Goal: Task Accomplishment & Management: Manage account settings

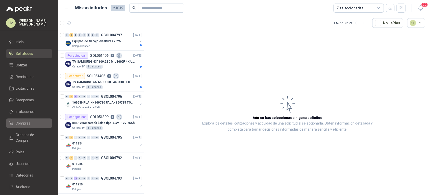
click at [25, 122] on span "Compras" at bounding box center [23, 123] width 15 height 6
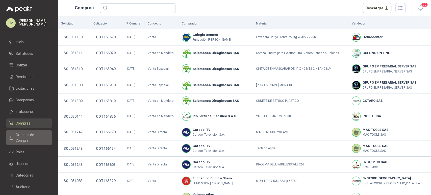
click at [32, 135] on span "Órdenes de Compra" at bounding box center [32, 137] width 32 height 11
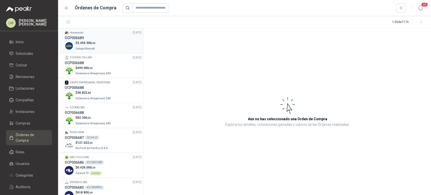
click at [100, 36] on div "OCP006689" at bounding box center [103, 38] width 77 height 6
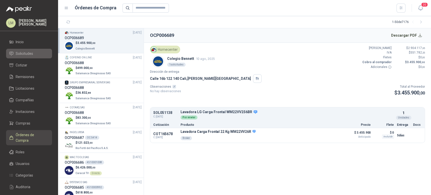
click at [26, 56] on link "Solicitudes" at bounding box center [29, 54] width 46 height 10
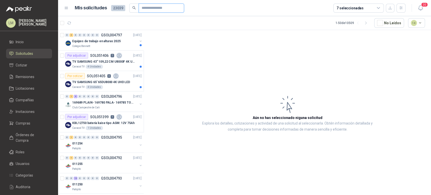
click at [152, 10] on input "text" at bounding box center [159, 8] width 35 height 9
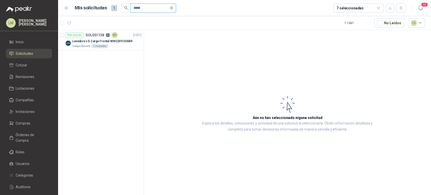
type input "*****"
click at [26, 120] on link "Compras" at bounding box center [29, 123] width 46 height 10
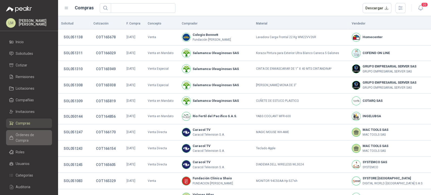
click at [26, 130] on link "Órdenes de Compra" at bounding box center [29, 137] width 46 height 15
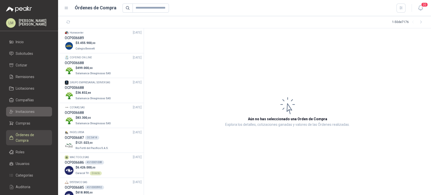
click at [18, 113] on span "Invitaciones" at bounding box center [25, 112] width 19 height 6
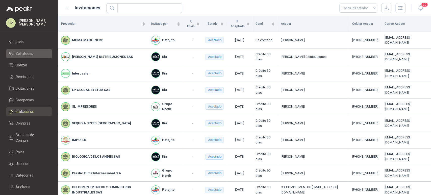
click at [33, 50] on link "Solicitudes" at bounding box center [29, 54] width 46 height 10
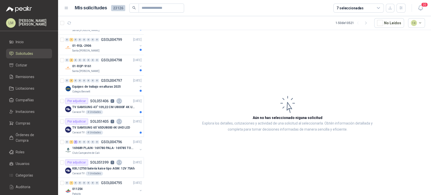
scroll to position [200, 0]
click at [111, 64] on div "01-RQP-9161" at bounding box center [104, 66] width 65 height 6
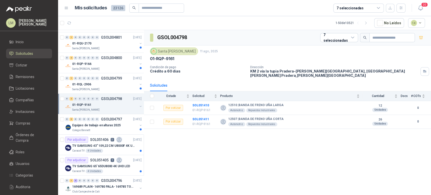
scroll to position [160, 0]
click at [107, 88] on div "Santa [PERSON_NAME]" at bounding box center [104, 90] width 65 height 4
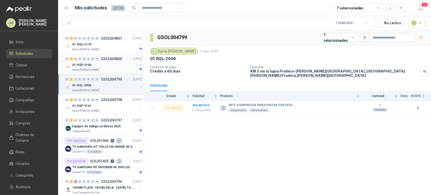
click at [111, 66] on div "01-RQP-9166" at bounding box center [104, 65] width 65 height 6
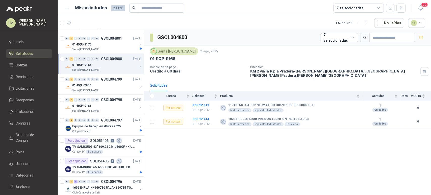
scroll to position [123, 0]
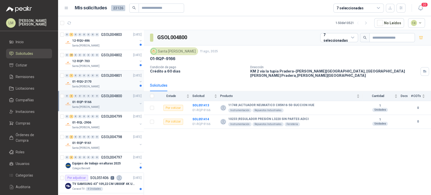
click at [115, 79] on div "01-RQU-2170" at bounding box center [104, 82] width 65 height 6
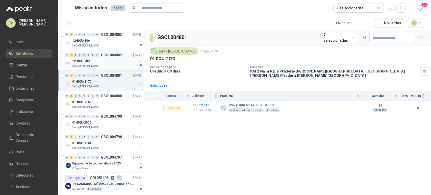
click at [101, 62] on div "12-RQP-703" at bounding box center [104, 61] width 65 height 6
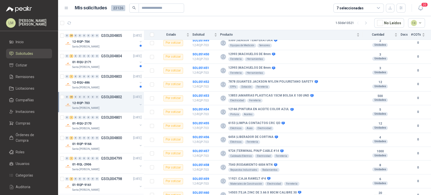
scroll to position [79, 0]
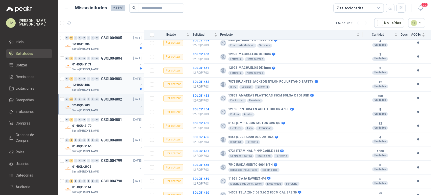
click at [93, 85] on div "12-RQU-486" at bounding box center [104, 85] width 65 height 6
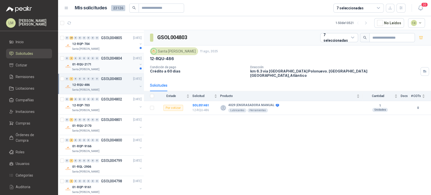
click at [104, 66] on div "01-RQU-2171" at bounding box center [104, 64] width 65 height 6
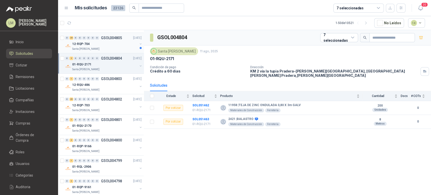
click at [106, 41] on div "12-RQP-704" at bounding box center [104, 44] width 65 height 6
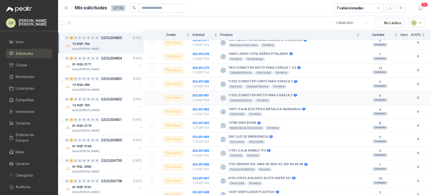
scroll to position [245, 0]
click at [199, 190] on b "SOL051488" at bounding box center [200, 192] width 17 height 4
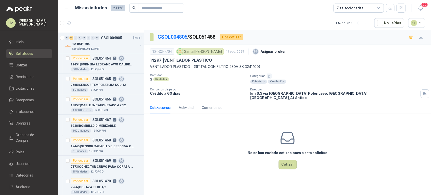
click at [268, 76] on icon "button" at bounding box center [269, 76] width 3 height 3
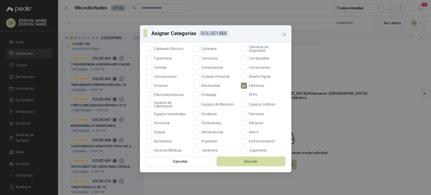
scroll to position [77, 0]
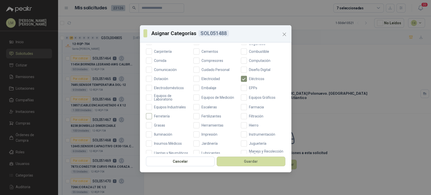
click at [156, 117] on span "Ferretería" at bounding box center [162, 116] width 20 height 4
click at [241, 161] on button "Guardar" at bounding box center [251, 162] width 69 height 10
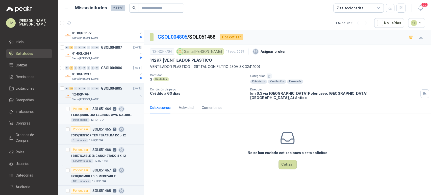
scroll to position [0, 0]
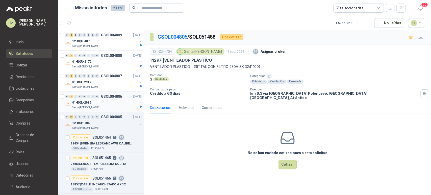
click at [103, 96] on p "GSOL004806" at bounding box center [111, 97] width 21 height 4
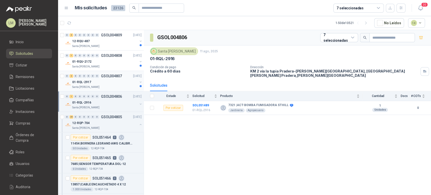
click at [99, 81] on div "01-RQL-2917" at bounding box center [104, 82] width 65 height 6
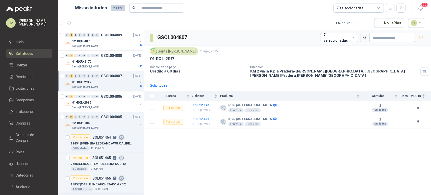
click at [99, 81] on div "01-RQL-2917" at bounding box center [104, 82] width 65 height 6
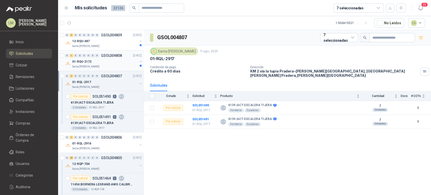
click at [100, 62] on div "01-RQU-2172" at bounding box center [104, 62] width 65 height 6
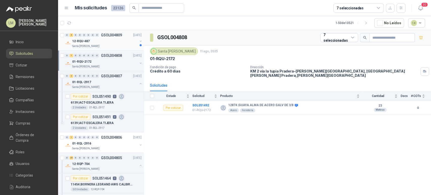
click at [104, 38] on div "12-RQU-487" at bounding box center [104, 41] width 65 height 6
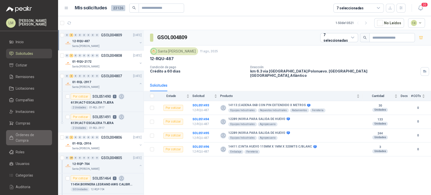
click at [16, 137] on span "Órdenes de Compra" at bounding box center [32, 137] width 32 height 11
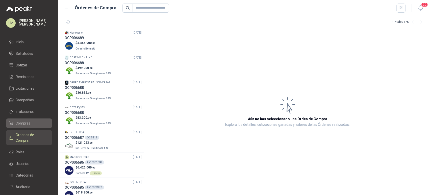
click at [26, 123] on span "Compras" at bounding box center [23, 123] width 15 height 6
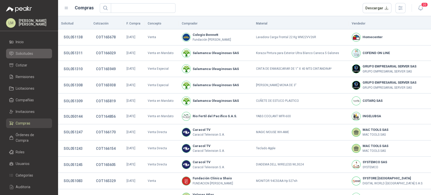
click at [25, 53] on span "Solicitudes" at bounding box center [24, 54] width 17 height 6
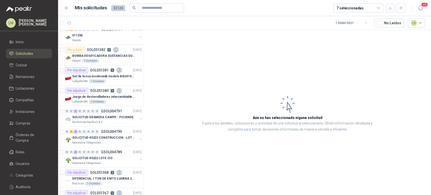
scroll to position [465, 0]
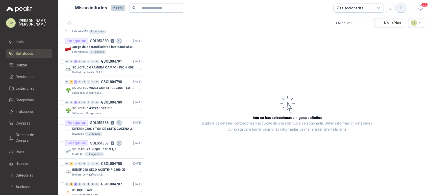
click at [401, 8] on icon "button" at bounding box center [401, 8] width 3 height 3
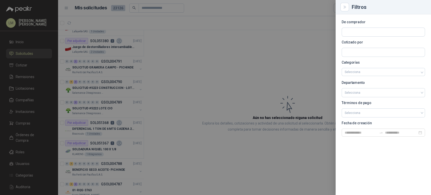
click at [297, 30] on div at bounding box center [215, 97] width 431 height 195
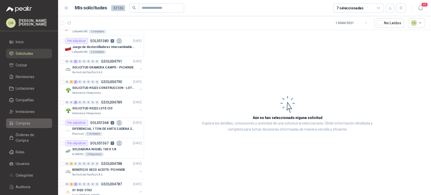
click at [23, 125] on span "Compras" at bounding box center [23, 123] width 15 height 6
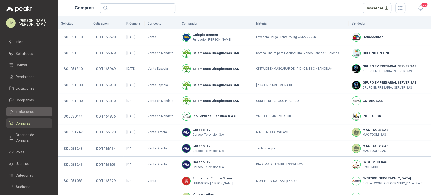
click at [23, 114] on span "Invitaciones" at bounding box center [25, 112] width 19 height 6
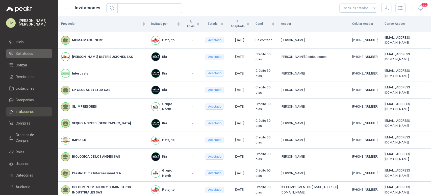
click at [30, 50] on link "Solicitudes" at bounding box center [29, 54] width 46 height 10
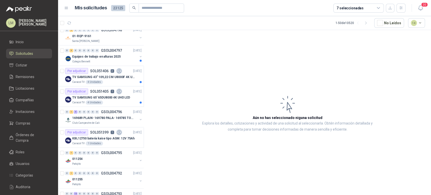
scroll to position [230, 0]
click at [100, 85] on article "Por adjudicar SOL051406 2 08/08/25 TV SAMSUNG 43" 109,22 CM U8000F 4K UHD Carac…" at bounding box center [101, 76] width 86 height 20
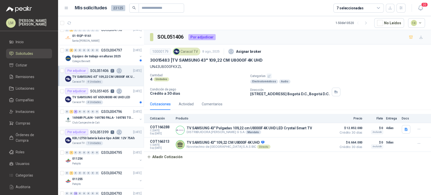
click at [103, 136] on p "KBL12750 batería kaise tipo AGM: 12V 75Ah" at bounding box center [103, 138] width 62 height 5
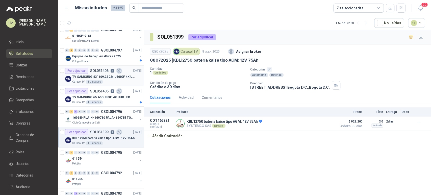
click at [98, 78] on p "TV SAMSUNG 43" 109,22 CM U8000F 4K UHD" at bounding box center [103, 77] width 63 height 5
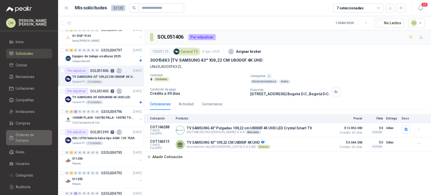
click at [19, 131] on link "Órdenes de Compra" at bounding box center [29, 137] width 46 height 15
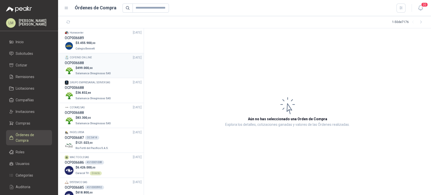
click at [103, 65] on div "OCP006688" at bounding box center [103, 63] width 77 height 6
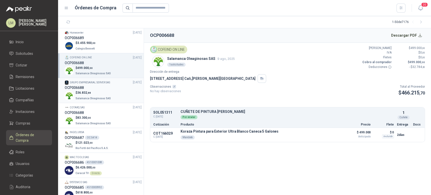
click at [97, 94] on p "$ 36.832 ,88" at bounding box center [94, 92] width 36 height 5
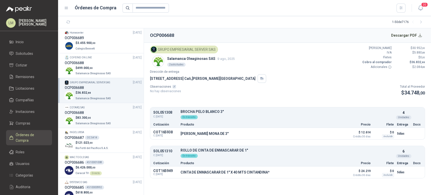
click at [95, 112] on div "OCP006688" at bounding box center [103, 113] width 77 height 6
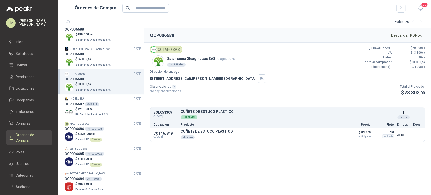
scroll to position [36, 0]
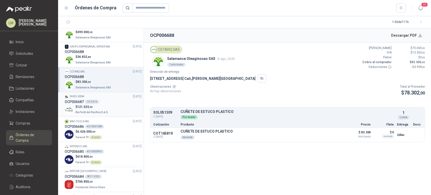
click at [103, 106] on p "$ 121.023 ,00" at bounding box center [93, 107] width 34 height 5
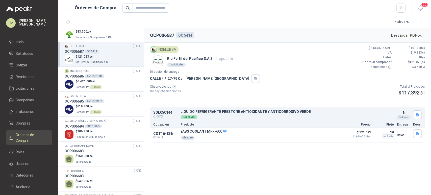
scroll to position [86, 0]
click at [92, 123] on div "OCP006684 0817-2025" at bounding box center [103, 126] width 77 height 6
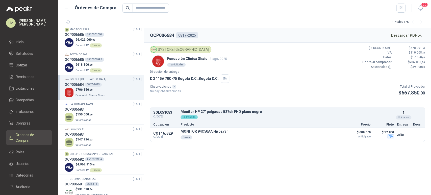
scroll to position [136, 0]
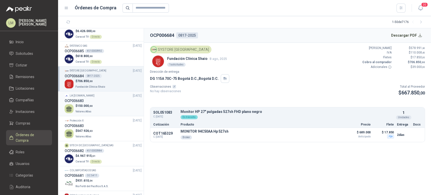
click at [99, 105] on div "$ 150.000 ,00 Valores Atlas" at bounding box center [103, 109] width 77 height 10
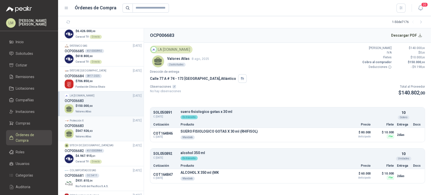
click at [96, 129] on div "$ 547.926 ,03 Valores Atlas" at bounding box center [103, 134] width 77 height 10
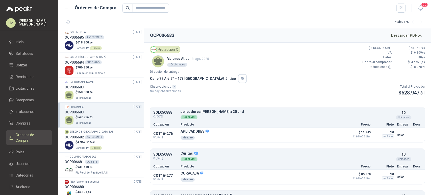
scroll to position [176, 0]
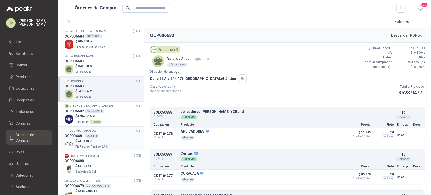
click at [108, 144] on div "$ 931.610 ,54 Rio Fertil del Pacífico S.A.S." at bounding box center [103, 144] width 77 height 10
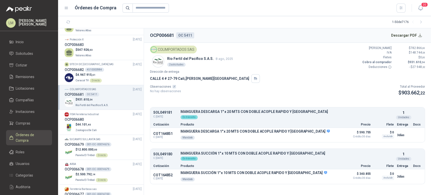
scroll to position [219, 0]
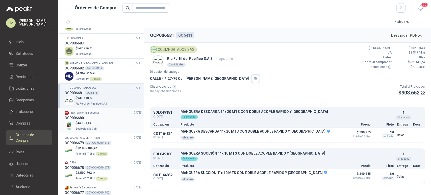
click at [102, 129] on div "$ 44.101 ,40 Zoologico De Cali" at bounding box center [103, 126] width 77 height 10
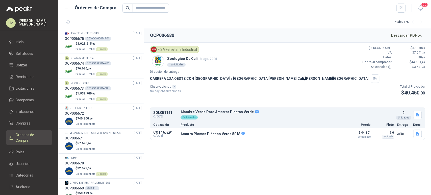
scroll to position [424, 0]
click at [104, 121] on div "$ 740.800 ,00 Colegio Bennett" at bounding box center [103, 120] width 77 height 10
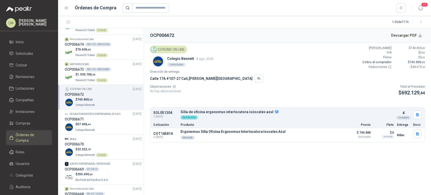
scroll to position [448, 0]
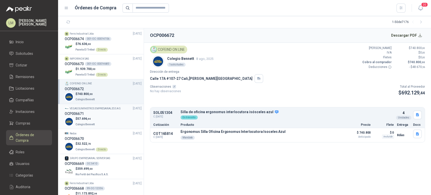
click at [107, 118] on div "$ 57.696 ,44 Colegio Bennett" at bounding box center [103, 121] width 77 height 10
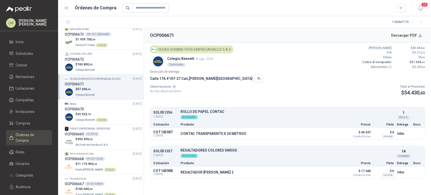
scroll to position [496, 0]
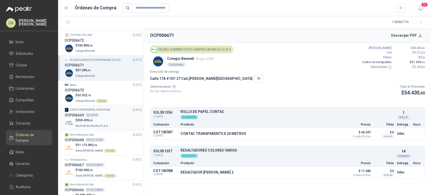
click at [105, 126] on span "Rio Fertil del Pacífico S.A.S." at bounding box center [92, 126] width 33 height 3
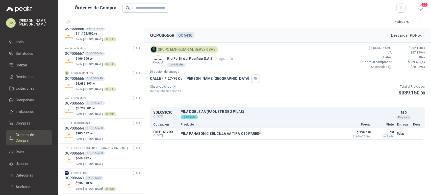
scroll to position [608, 0]
click at [93, 126] on div "01-OC-50450" at bounding box center [95, 128] width 20 height 4
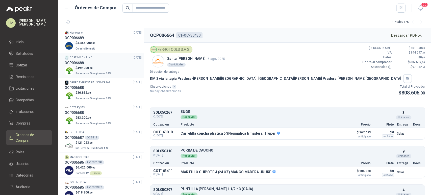
click at [104, 63] on div "OCP006688" at bounding box center [103, 63] width 77 height 6
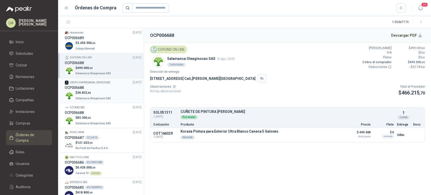
click at [103, 87] on div "OCP006688" at bounding box center [103, 88] width 77 height 6
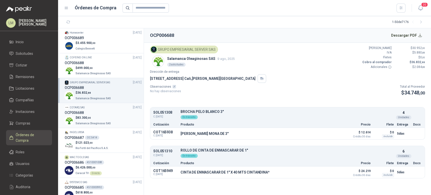
click at [100, 115] on p "$ 83.300 ,00" at bounding box center [94, 117] width 36 height 5
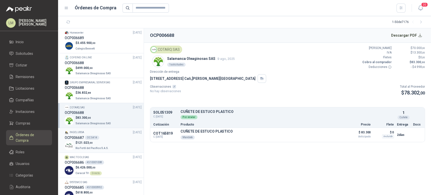
click at [95, 140] on div "OCP006687 OC 5414" at bounding box center [103, 138] width 77 height 6
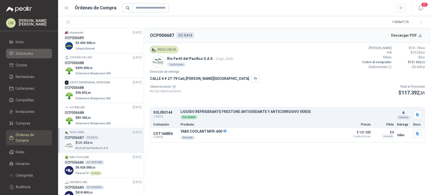
click at [29, 55] on span "Solicitudes" at bounding box center [24, 54] width 17 height 6
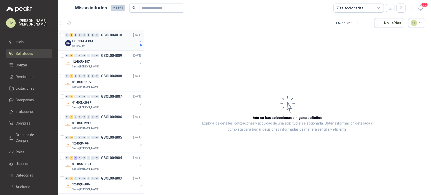
click at [139, 40] on button "button" at bounding box center [141, 41] width 4 height 4
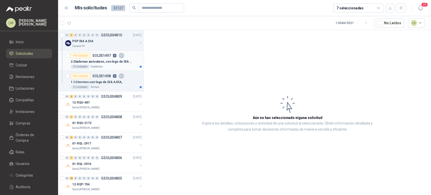
click at [99, 57] on p "SOL051497" at bounding box center [101, 56] width 18 height 4
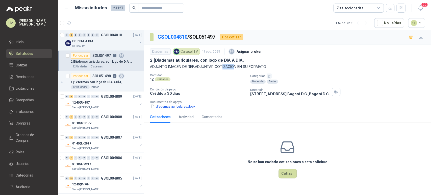
drag, startPoint x: 223, startPoint y: 64, endPoint x: 236, endPoint y: 67, distance: 13.6
click at [236, 67] on p "ADJUNTO IMAGEN DE REF.ADJUNTAR COTIZACION EN SU FORMATO" at bounding box center [287, 67] width 275 height 6
click at [268, 76] on icon "button" at bounding box center [269, 76] width 3 height 3
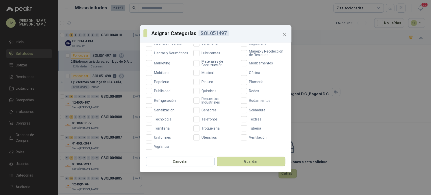
scroll to position [180, 0]
click at [206, 121] on span "Teléfonos" at bounding box center [210, 119] width 20 height 4
click at [159, 119] on span "Tecnología" at bounding box center [162, 119] width 21 height 4
click at [255, 158] on button "Guardar" at bounding box center [251, 162] width 69 height 10
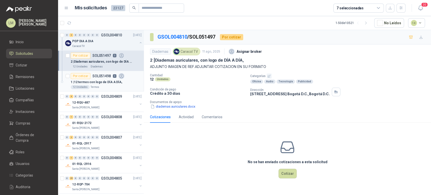
click at [113, 78] on p "0" at bounding box center [115, 76] width 4 height 4
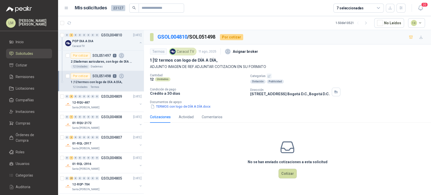
click at [269, 75] on icon "button" at bounding box center [269, 76] width 3 height 3
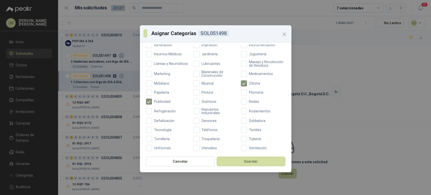
scroll to position [137, 0]
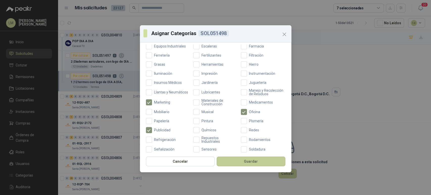
click at [260, 158] on button "Guardar" at bounding box center [251, 162] width 69 height 10
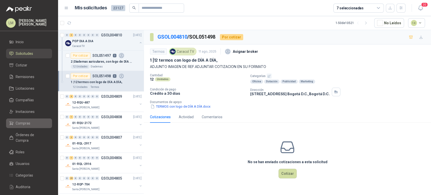
click at [21, 118] on link "Compras" at bounding box center [29, 123] width 46 height 10
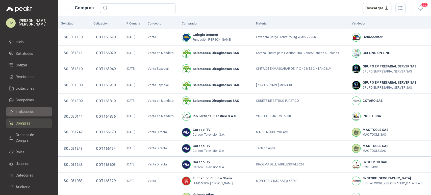
click at [23, 114] on link "Invitaciones" at bounding box center [29, 112] width 46 height 10
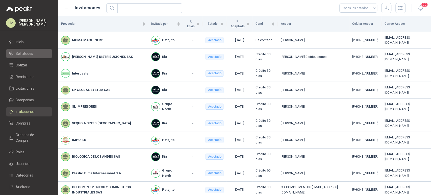
click at [28, 51] on span "Solicitudes" at bounding box center [24, 54] width 17 height 6
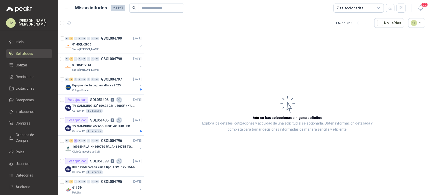
scroll to position [222, 0]
click at [110, 79] on p "GSOL004797" at bounding box center [111, 79] width 21 height 4
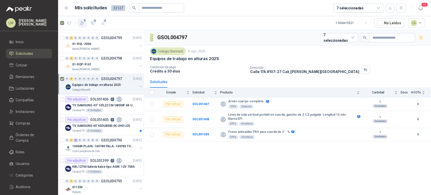
click at [82, 24] on icon "button" at bounding box center [82, 22] width 5 height 5
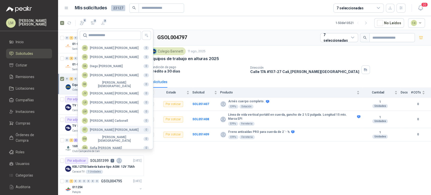
scroll to position [123, 0]
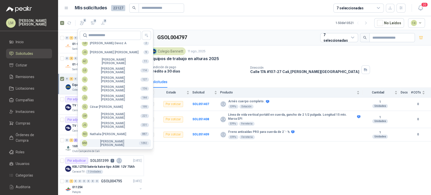
click at [97, 143] on div "MM Mauricio Martinez" at bounding box center [108, 143] width 53 height 7
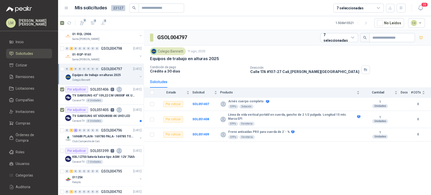
scroll to position [217, 0]
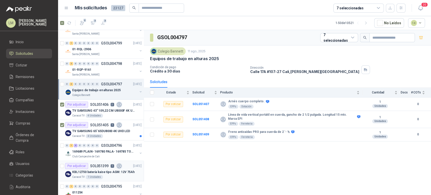
click at [85, 175] on div "Caracol TV 1 Unidades" at bounding box center [106, 177] width 69 height 4
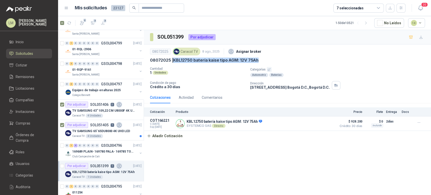
drag, startPoint x: 174, startPoint y: 59, endPoint x: 261, endPoint y: 60, distance: 86.9
click at [261, 60] on div "08072025 | KBL12750 batería kaise tipo AGM: 12V 75Ah" at bounding box center [287, 60] width 275 height 5
copy p "KBL12750 batería kaise tipo AGM: 12V 75Ah"
click at [270, 68] on icon "button" at bounding box center [269, 69] width 3 height 3
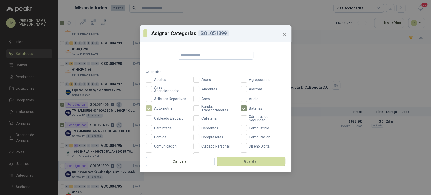
click at [157, 110] on span "Automotriz" at bounding box center [163, 109] width 22 height 4
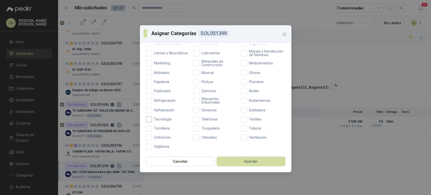
click at [166, 120] on span "Tecnología" at bounding box center [162, 119] width 21 height 4
click at [241, 162] on button "Guardar" at bounding box center [251, 162] width 69 height 10
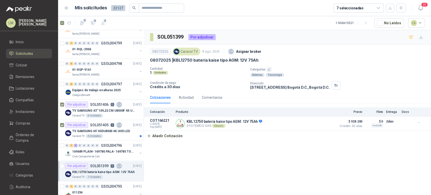
click at [269, 69] on icon "button" at bounding box center [269, 69] width 3 height 3
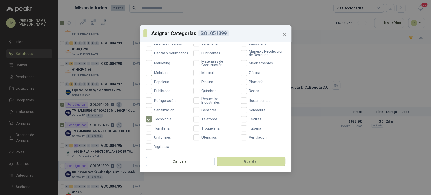
scroll to position [0, 0]
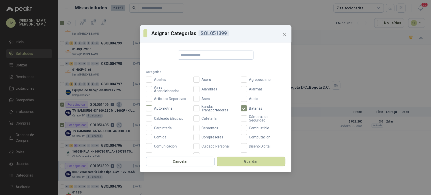
click at [154, 109] on span "Automotriz" at bounding box center [163, 109] width 22 height 4
click at [240, 161] on button "Guardar" at bounding box center [251, 162] width 69 height 10
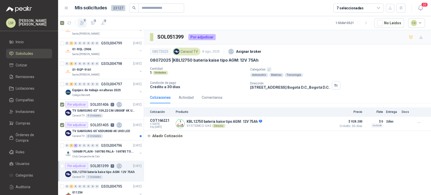
click at [83, 20] on span "2" at bounding box center [85, 20] width 4 height 4
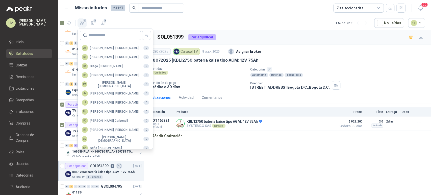
click at [83, 20] on span "2" at bounding box center [85, 20] width 4 height 4
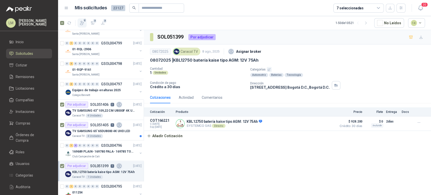
click at [85, 21] on span "3" at bounding box center [85, 20] width 4 height 4
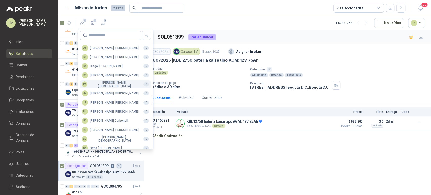
scroll to position [123, 0]
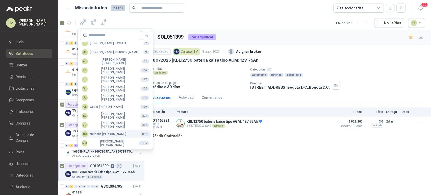
click at [99, 137] on div "NO Nathalia Ortega" at bounding box center [104, 134] width 44 height 6
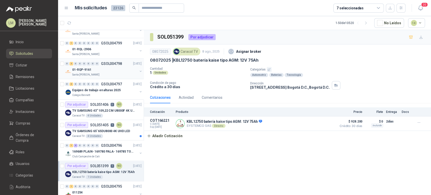
click at [104, 71] on div "01-RQP-9161" at bounding box center [104, 70] width 65 height 6
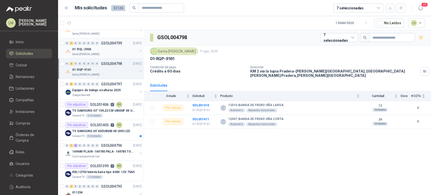
click at [107, 47] on div "01-RQL-2906" at bounding box center [104, 49] width 65 height 6
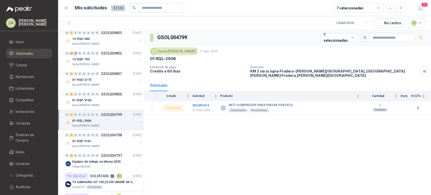
scroll to position [145, 0]
click at [88, 98] on div "01-RQP-9166" at bounding box center [104, 101] width 65 height 6
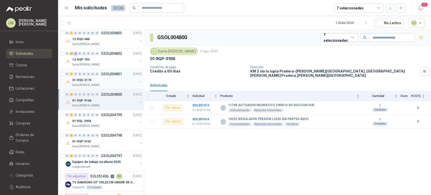
click at [88, 81] on p "01-RQU-2170" at bounding box center [81, 80] width 19 height 5
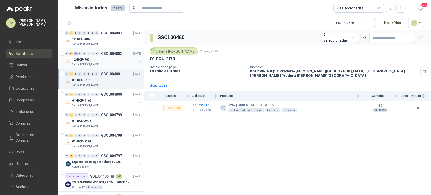
click at [94, 64] on p "Santa [PERSON_NAME]" at bounding box center [85, 65] width 27 height 4
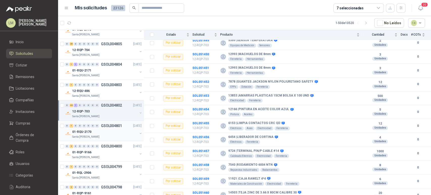
scroll to position [92, 0]
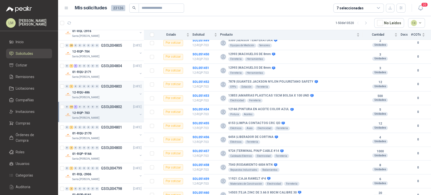
click at [106, 91] on div "12-RQU-486" at bounding box center [104, 92] width 65 height 6
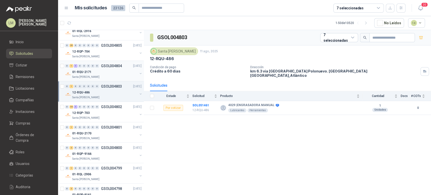
click at [109, 71] on div "01-RQU-2171" at bounding box center [104, 72] width 65 height 6
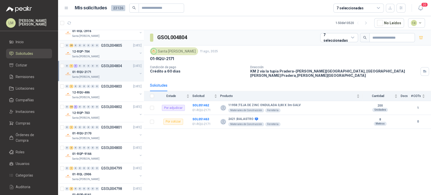
click at [112, 50] on div "12-RQP-704" at bounding box center [104, 52] width 65 height 6
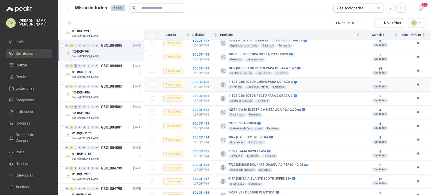
scroll to position [245, 0]
click at [139, 53] on button "button" at bounding box center [141, 53] width 4 height 4
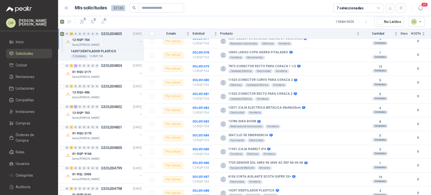
scroll to position [615, 0]
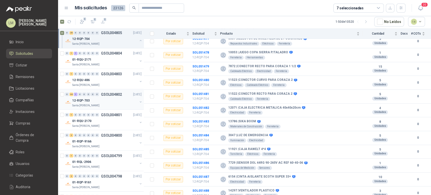
click at [139, 100] on button "button" at bounding box center [141, 102] width 4 height 4
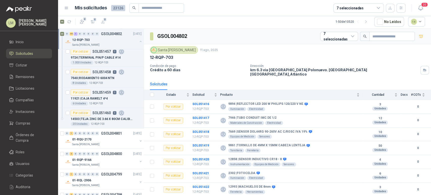
scroll to position [1544, 0]
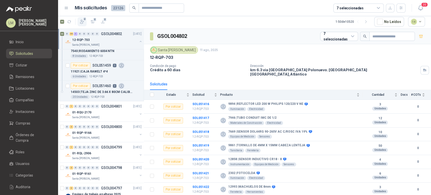
click at [81, 20] on icon "button" at bounding box center [82, 22] width 4 height 4
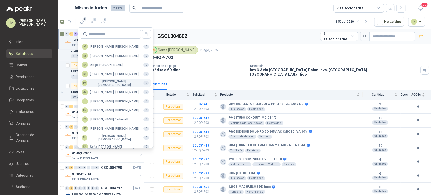
scroll to position [123, 0]
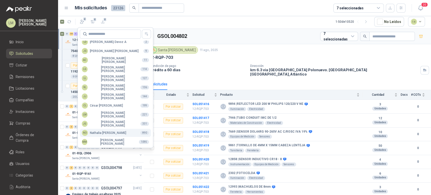
click at [97, 130] on div "NO Nathalia Ortega" at bounding box center [104, 133] width 44 height 6
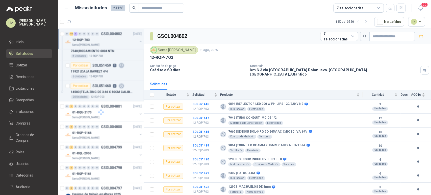
scroll to position [2, 0]
click at [139, 41] on button "button" at bounding box center [141, 41] width 4 height 4
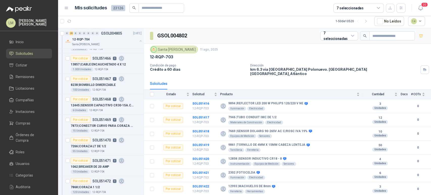
scroll to position [0, 0]
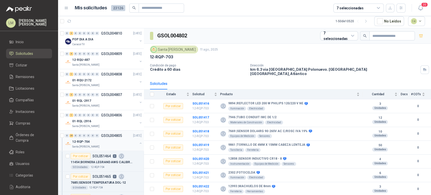
click at [139, 143] on button "button" at bounding box center [141, 143] width 4 height 4
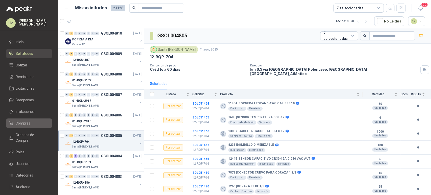
click at [24, 122] on span "Compras" at bounding box center [23, 123] width 15 height 6
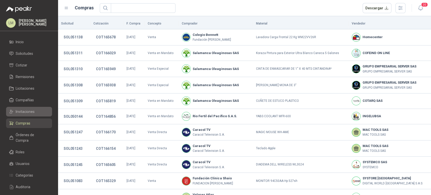
click at [27, 113] on span "Invitaciones" at bounding box center [25, 112] width 19 height 6
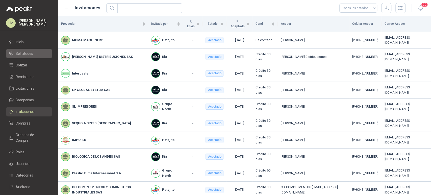
click at [27, 52] on span "Solicitudes" at bounding box center [24, 54] width 17 height 6
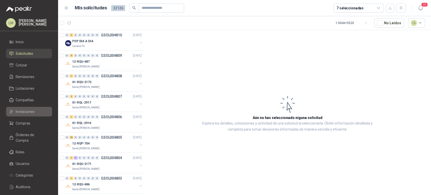
click at [28, 112] on span "Invitaciones" at bounding box center [25, 112] width 19 height 6
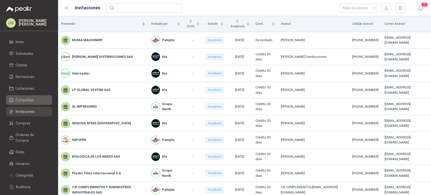
click at [21, 105] on link "Compañías" at bounding box center [29, 100] width 46 height 10
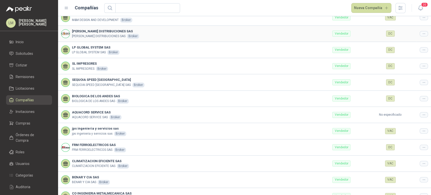
scroll to position [24, 0]
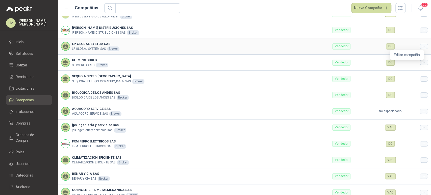
click at [423, 45] on div at bounding box center [424, 46] width 8 height 5
click at [406, 55] on span "Editar compañía" at bounding box center [407, 55] width 26 height 6
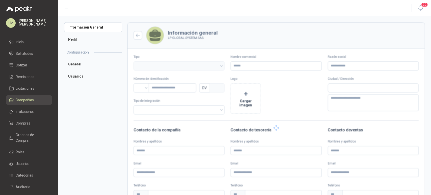
type input "**********"
type input "*********"
type input "*"
type textarea "**********"
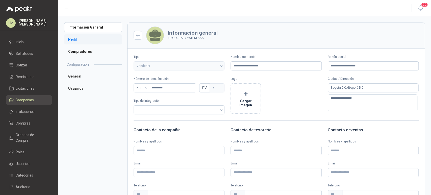
click at [75, 40] on li "Perfil" at bounding box center [93, 39] width 58 height 10
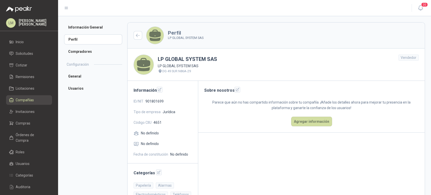
scroll to position [72, 0]
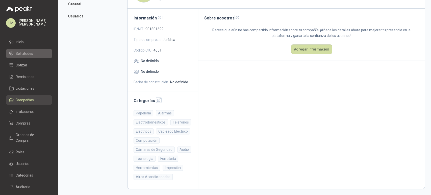
click at [26, 50] on link "Solicitudes" at bounding box center [29, 54] width 46 height 10
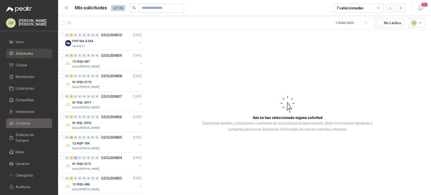
click at [25, 122] on span "Compras" at bounding box center [23, 123] width 15 height 6
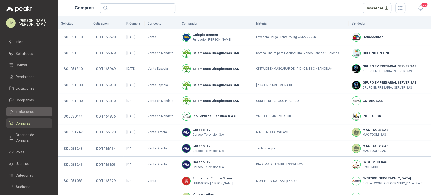
click at [28, 113] on span "Invitaciones" at bounding box center [25, 112] width 19 height 6
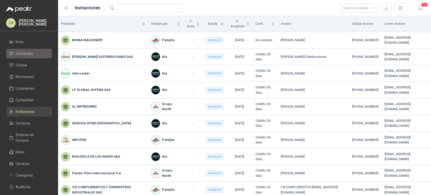
click at [28, 53] on span "Solicitudes" at bounding box center [24, 54] width 17 height 6
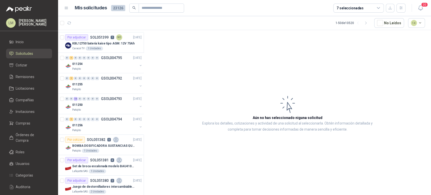
scroll to position [366, 0]
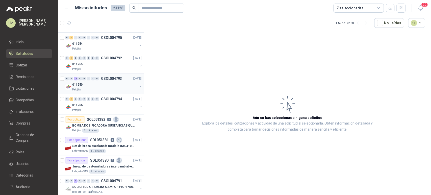
click at [91, 86] on div "011250" at bounding box center [104, 85] width 65 height 6
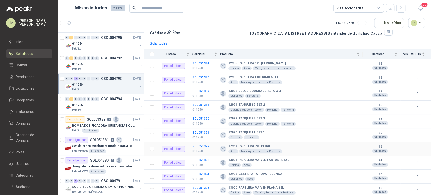
scroll to position [38, 0]
click at [199, 104] on b "SOL051388" at bounding box center [200, 105] width 17 height 4
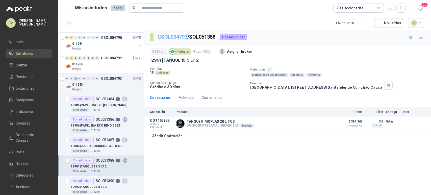
click at [172, 36] on link "GSOL004793" at bounding box center [173, 37] width 30 height 6
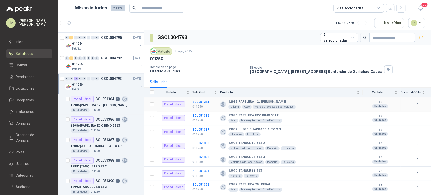
click at [192, 98] on td "Por adjudicar" at bounding box center [174, 105] width 35 height 14
click at [196, 102] on b "SOL051384" at bounding box center [200, 102] width 17 height 4
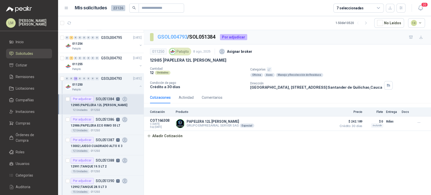
click at [180, 35] on link "GSOL004793" at bounding box center [173, 37] width 30 height 6
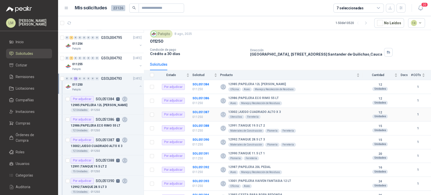
scroll to position [18, 0]
click at [197, 110] on b "SOL051387" at bounding box center [200, 112] width 17 height 4
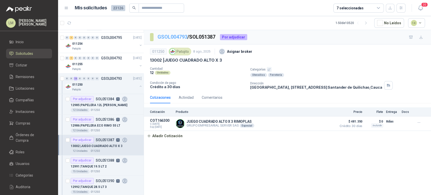
click at [163, 37] on link "GSOL004793" at bounding box center [173, 37] width 30 height 6
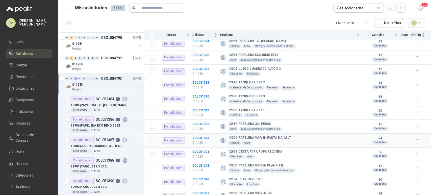
scroll to position [80, 0]
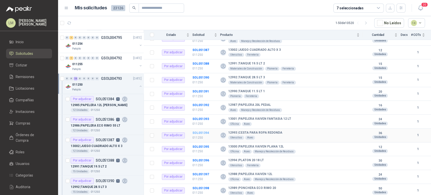
click at [205, 133] on b "SOL051394" at bounding box center [200, 133] width 17 height 4
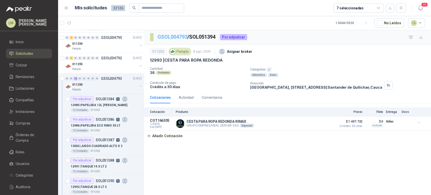
click at [168, 38] on link "GSOL004793" at bounding box center [173, 37] width 30 height 6
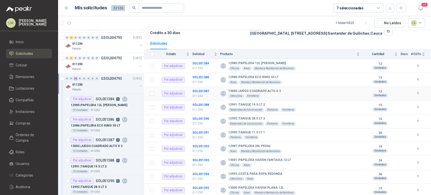
scroll to position [40, 0]
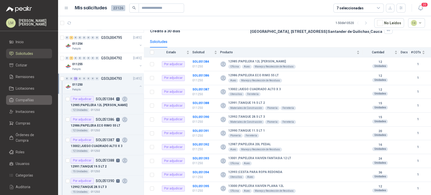
click at [24, 101] on span "Compañías" at bounding box center [25, 100] width 18 height 6
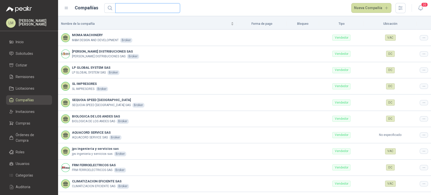
click at [129, 10] on input "text" at bounding box center [145, 8] width 55 height 9
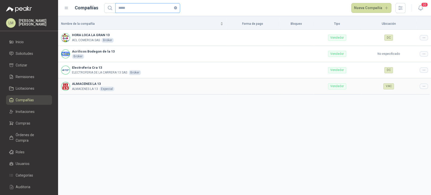
type input "*****"
click at [422, 85] on icon at bounding box center [424, 86] width 4 height 4
click at [402, 96] on span "Editar compañía" at bounding box center [411, 95] width 26 height 6
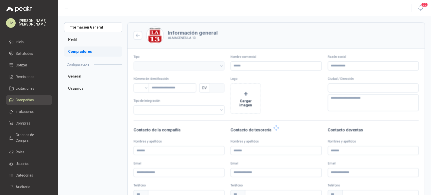
type input "**********"
type input "*********"
type input "*"
type textarea "**********"
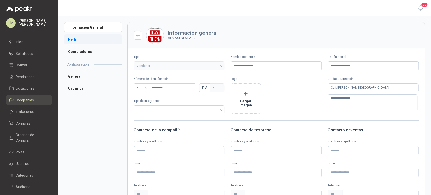
click at [73, 38] on li "Perfil" at bounding box center [93, 39] width 58 height 10
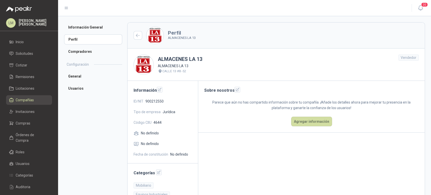
scroll to position [45, 0]
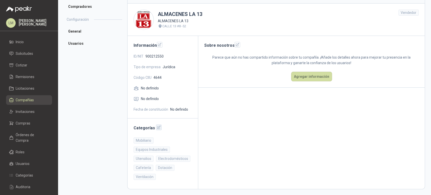
click at [157, 130] on button "button" at bounding box center [159, 128] width 6 height 6
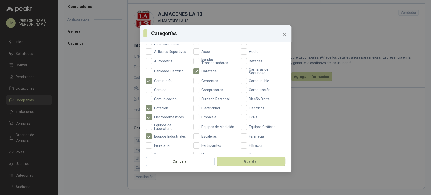
scroll to position [0, 0]
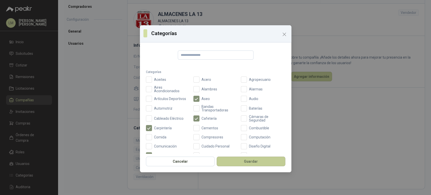
click at [256, 162] on button "Guardar" at bounding box center [251, 162] width 69 height 10
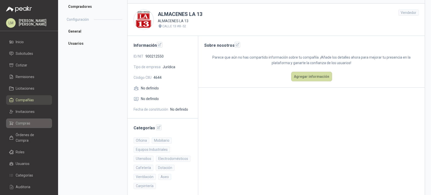
click at [20, 120] on span "Compras" at bounding box center [23, 123] width 15 height 6
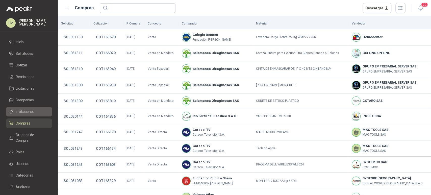
click at [25, 112] on span "Invitaciones" at bounding box center [25, 112] width 19 height 6
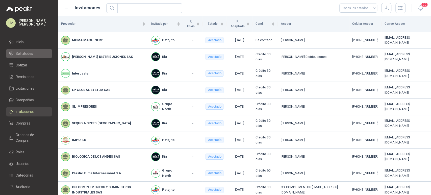
click at [26, 52] on span "Solicitudes" at bounding box center [24, 54] width 17 height 6
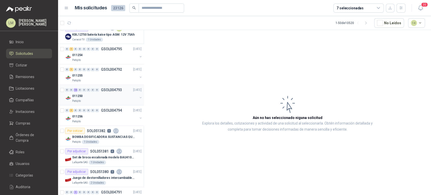
scroll to position [355, 0]
click at [87, 22] on div "13 13 13" at bounding box center [90, 22] width 33 height 9
click at [82, 22] on icon "button" at bounding box center [82, 22] width 5 height 5
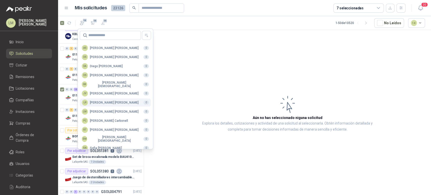
scroll to position [123, 0]
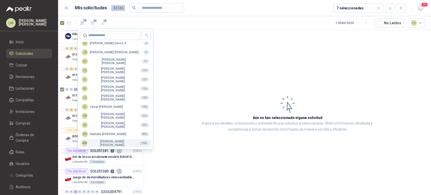
click at [101, 142] on div "MM Mauricio Martinez" at bounding box center [108, 143] width 53 height 7
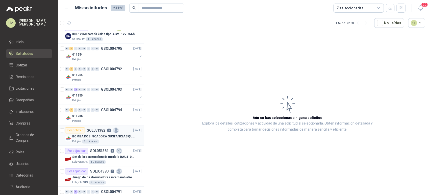
click at [107, 137] on p "BOMBA DOSIFICADORA SUSTANCIAS QUIMICAS" at bounding box center [103, 136] width 63 height 5
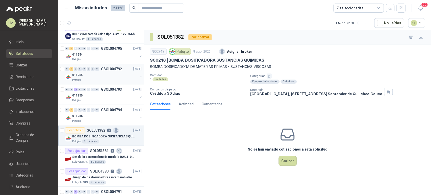
click at [95, 75] on div "011255" at bounding box center [104, 75] width 65 height 6
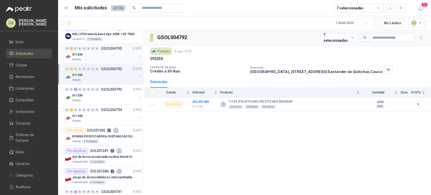
click at [99, 56] on div "011254" at bounding box center [104, 55] width 65 height 6
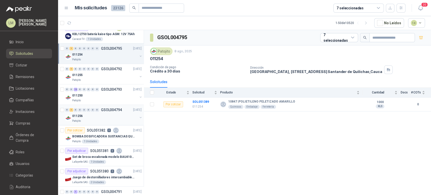
click at [93, 119] on div "Patojito" at bounding box center [104, 121] width 65 height 4
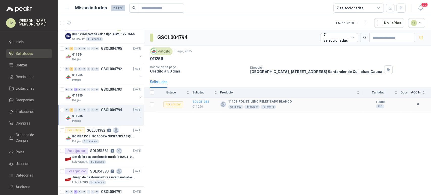
click at [192, 101] on b "SOL051383" at bounding box center [200, 102] width 17 height 4
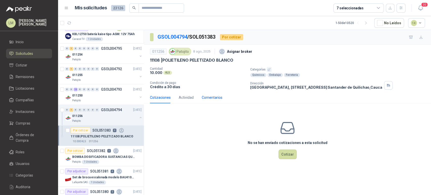
click at [215, 95] on div "Comentarios" at bounding box center [212, 98] width 21 height 6
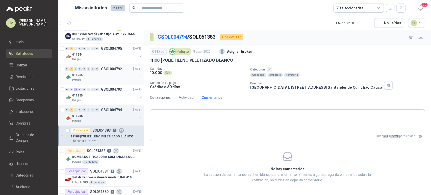
click at [139, 75] on button "button" at bounding box center [141, 77] width 4 height 4
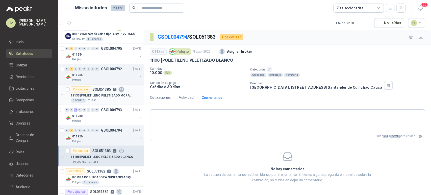
click at [105, 86] on div "Por cotizar SOL051385 0" at bounding box center [98, 89] width 54 height 6
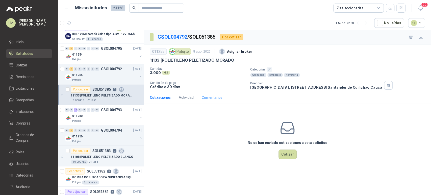
click at [212, 93] on div "Comentarios" at bounding box center [212, 98] width 21 height 12
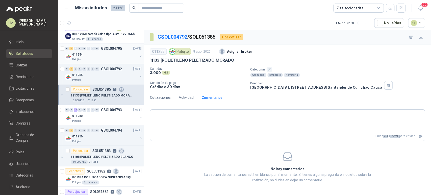
click at [139, 56] on button "button" at bounding box center [141, 56] width 4 height 4
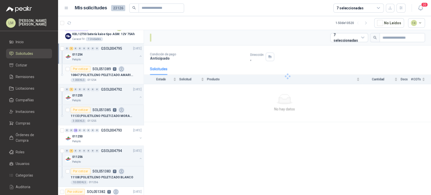
click at [97, 77] on div "10847 | POLIETILENO PELETIZADO AMARILLO" at bounding box center [106, 75] width 71 height 6
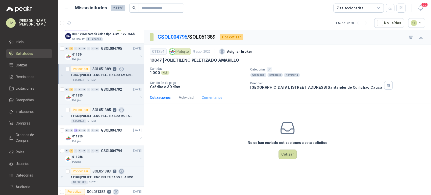
click at [214, 103] on div "Comentarios" at bounding box center [212, 98] width 21 height 12
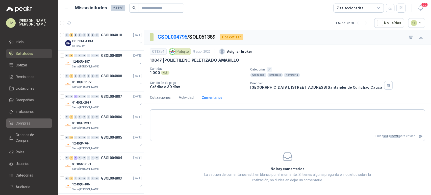
click at [17, 121] on span "Compras" at bounding box center [23, 123] width 15 height 6
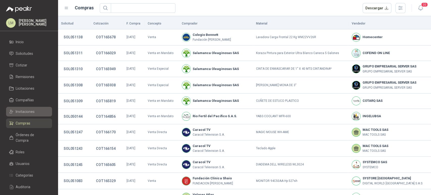
click at [24, 113] on span "Invitaciones" at bounding box center [25, 112] width 19 height 6
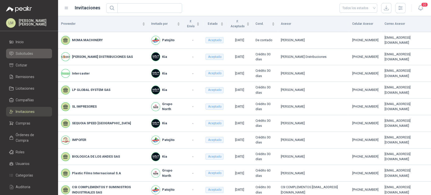
click at [27, 50] on link "Solicitudes" at bounding box center [29, 54] width 46 height 10
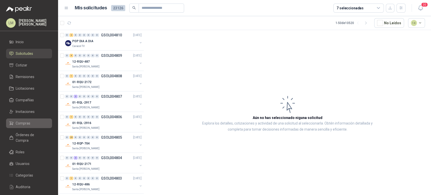
click at [23, 123] on span "Compras" at bounding box center [23, 123] width 15 height 6
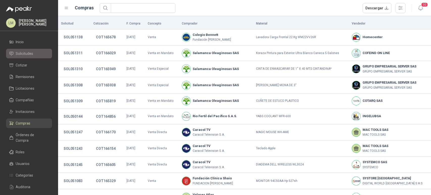
click at [34, 52] on li "Solicitudes" at bounding box center [29, 54] width 40 height 6
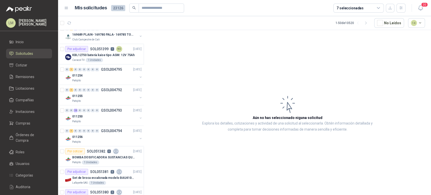
scroll to position [334, 0]
click at [139, 75] on div at bounding box center [141, 77] width 4 height 5
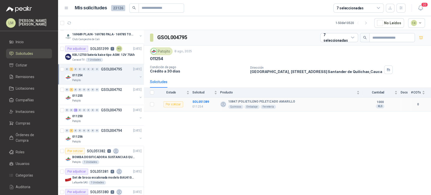
click at [204, 104] on td "SOL051389 011254" at bounding box center [206, 105] width 28 height 14
click at [204, 99] on td "SOL051389 011254" at bounding box center [206, 105] width 28 height 14
click at [206, 101] on b "SOL051389" at bounding box center [200, 102] width 17 height 4
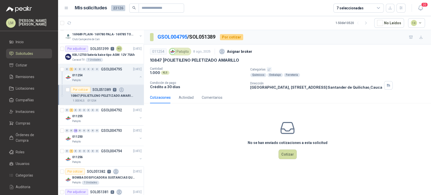
click at [337, 112] on div "No se han enviado cotizaciones a esta solicitud Cotizar" at bounding box center [287, 139] width 287 height 64
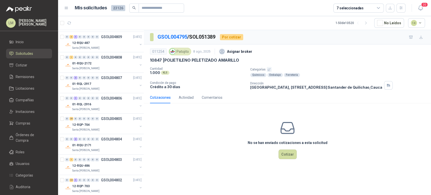
scroll to position [18, 0]
click at [87, 83] on p "01-RQL-2917" at bounding box center [81, 85] width 19 height 5
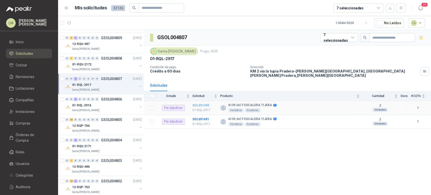
click at [205, 104] on b "SOL051490" at bounding box center [200, 106] width 17 height 4
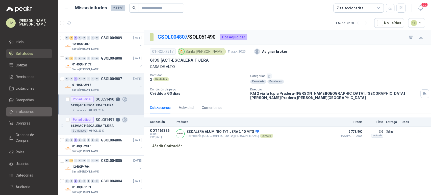
click at [23, 114] on link "Invitaciones" at bounding box center [29, 112] width 46 height 10
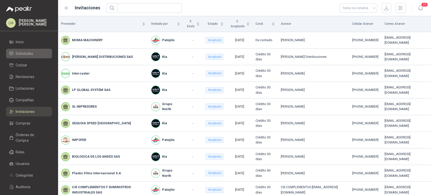
click at [32, 52] on span "Solicitudes" at bounding box center [24, 54] width 17 height 6
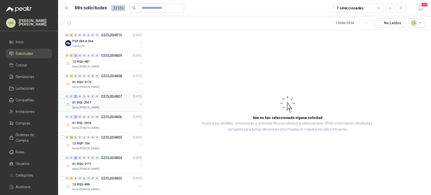
click at [100, 98] on div "0 0 2 0 0 0 0 0 GSOL004807" at bounding box center [93, 97] width 57 height 4
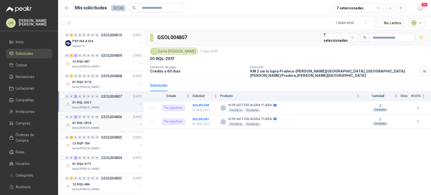
scroll to position [97, 0]
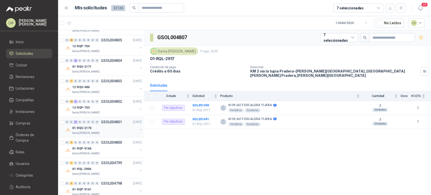
click at [94, 127] on div "01-RQU-2170" at bounding box center [104, 128] width 65 height 6
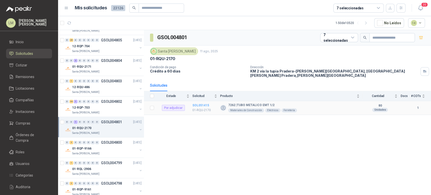
click at [198, 104] on b "SOL051415" at bounding box center [200, 106] width 17 height 4
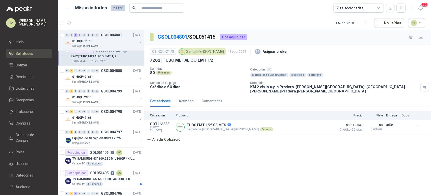
scroll to position [192, 0]
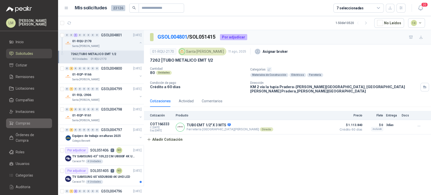
click at [22, 120] on link "Compras" at bounding box center [29, 123] width 46 height 10
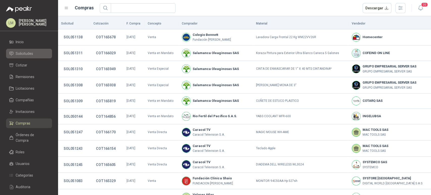
click at [30, 56] on span "Solicitudes" at bounding box center [24, 54] width 17 height 6
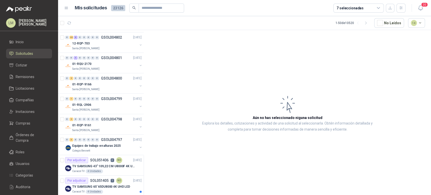
scroll to position [162, 0]
click at [347, 5] on div "7 seleccionadas" at bounding box center [350, 8] width 27 height 6
click at [238, 42] on article "Aún no has seleccionado niguna solicitud Explora los detalles, cotizaciones y a…" at bounding box center [287, 113] width 287 height 167
click at [371, 7] on div "7 seleccionadas" at bounding box center [358, 8] width 51 height 9
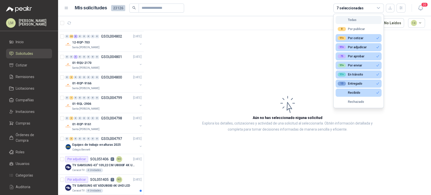
click at [352, 20] on div "Todas" at bounding box center [347, 20] width 19 height 4
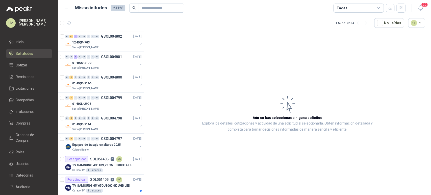
click at [349, 9] on div "Todas" at bounding box center [358, 8] width 51 height 9
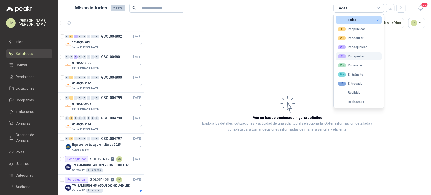
click at [350, 55] on div "75 Por aprobar" at bounding box center [351, 56] width 27 height 4
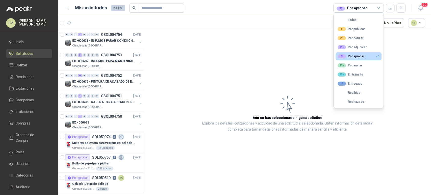
scroll to position [0, 0]
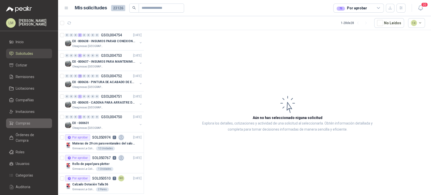
click at [24, 119] on link "Compras" at bounding box center [29, 123] width 46 height 10
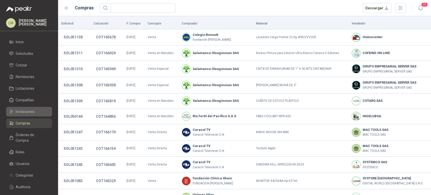
click at [25, 113] on span "Invitaciones" at bounding box center [25, 112] width 19 height 6
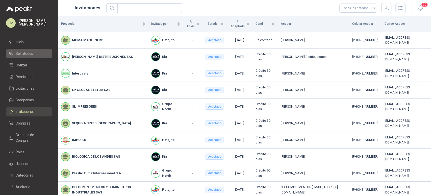
click at [30, 54] on span "Solicitudes" at bounding box center [24, 54] width 17 height 6
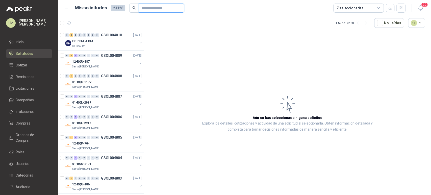
click at [147, 7] on input "text" at bounding box center [159, 8] width 35 height 9
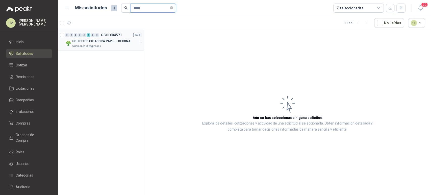
type input "*****"
click at [139, 42] on button "button" at bounding box center [141, 43] width 4 height 4
click at [106, 60] on p "PICADORA GRANDE PARA PAPEL" at bounding box center [95, 61] width 48 height 5
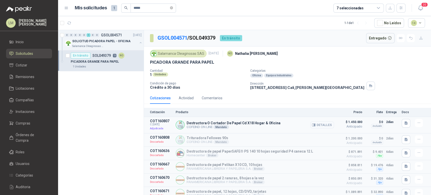
click at [314, 125] on icon "button" at bounding box center [314, 125] width 1 height 2
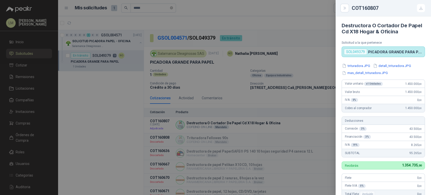
scroll to position [225, 0]
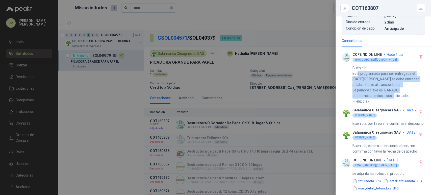
drag, startPoint x: 358, startPoint y: 52, endPoint x: 395, endPoint y: 75, distance: 43.3
click at [395, 75] on p "Buen día Está programada para ser entregada el lunes 11 de agosto se debe entre…" at bounding box center [389, 84] width 73 height 39
click at [386, 67] on p "Buen día Está programada para ser entregada el lunes 11 de agosto se debe entre…" at bounding box center [389, 84] width 73 height 39
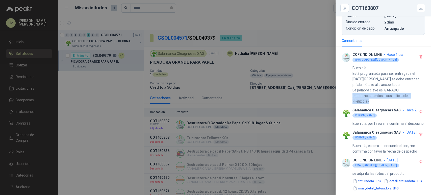
drag, startPoint x: 354, startPoint y: 72, endPoint x: 381, endPoint y: 78, distance: 27.7
click at [381, 78] on p "Buen día Está programada para ser entregada el lunes 11 de agosto se debe entre…" at bounding box center [389, 84] width 73 height 39
click at [21, 121] on div at bounding box center [215, 97] width 431 height 195
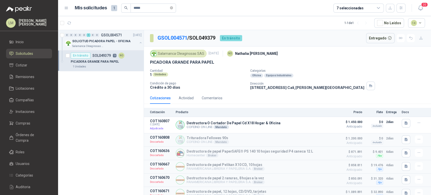
click at [21, 121] on span "Compras" at bounding box center [23, 123] width 15 height 6
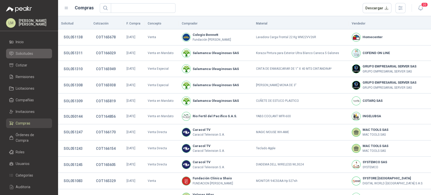
click at [31, 56] on link "Solicitudes" at bounding box center [29, 54] width 46 height 10
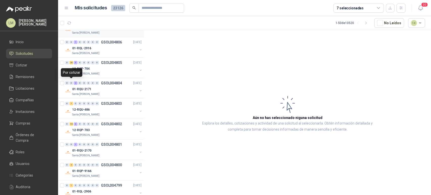
scroll to position [96, 0]
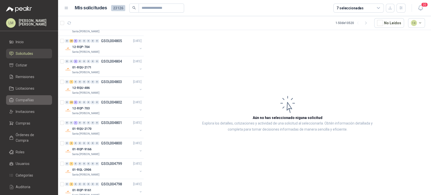
click at [26, 99] on span "Compañías" at bounding box center [25, 100] width 18 height 6
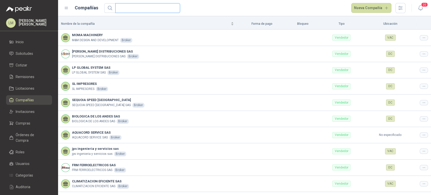
click at [154, 10] on input "text" at bounding box center [145, 8] width 55 height 9
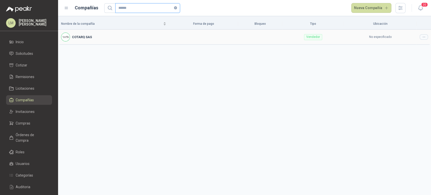
type input "******"
click at [423, 36] on icon at bounding box center [424, 37] width 4 height 4
click at [412, 43] on span "Editar compañía" at bounding box center [411, 46] width 26 height 6
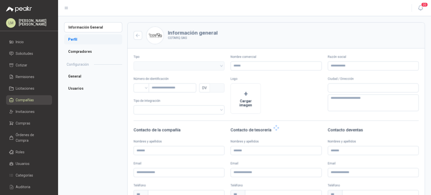
type input "**********"
type input "*********"
type input "*"
click at [79, 33] on ul "Información General Perfil Compradores" at bounding box center [93, 39] width 58 height 34
click at [79, 36] on li "Perfil" at bounding box center [93, 39] width 58 height 10
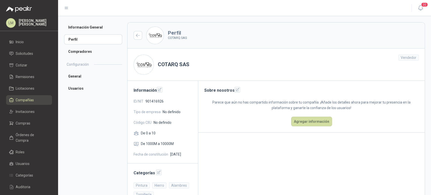
click at [80, 20] on div "Información General Perfil Compradores Configuración General Usuarios Perfil CO…" at bounding box center [244, 151] width 373 height 270
click at [81, 24] on li "Información General" at bounding box center [93, 27] width 58 height 10
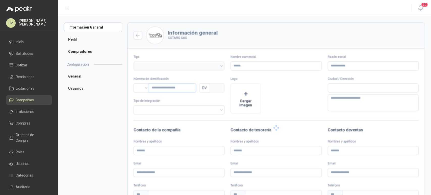
type input "**********"
type input "*********"
type input "*"
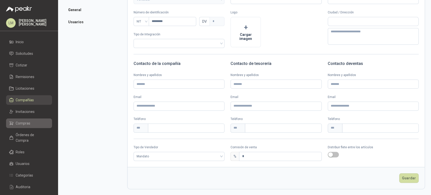
click at [22, 122] on span "Compras" at bounding box center [23, 123] width 15 height 6
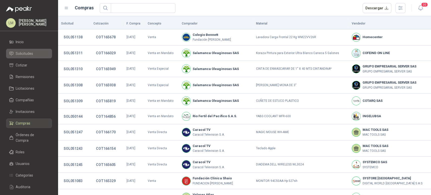
click at [24, 53] on span "Solicitudes" at bounding box center [24, 54] width 17 height 6
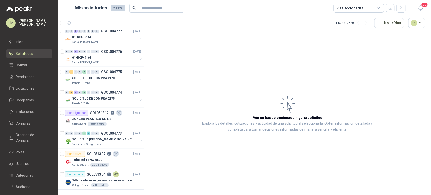
scroll to position [806, 0]
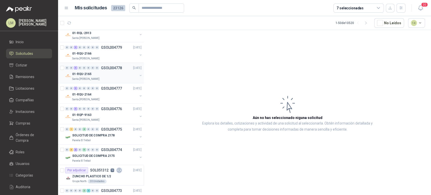
click at [91, 72] on p "01-RQU-2165" at bounding box center [81, 74] width 19 height 5
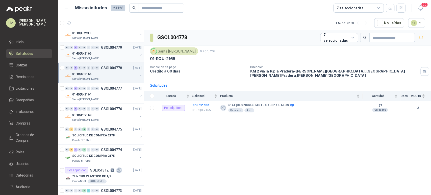
click at [95, 60] on div "0 0 1 0 0 0 0 0 GSOL004779 06/08/25 01-RQU-2166 Santa Anita Napoles" at bounding box center [101, 52] width 86 height 20
click at [22, 100] on span "Compañías" at bounding box center [25, 100] width 18 height 6
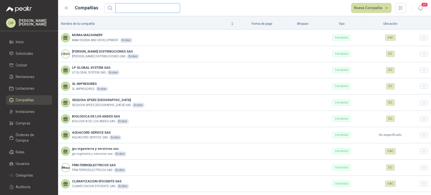
click at [121, 11] on input "text" at bounding box center [145, 8] width 55 height 9
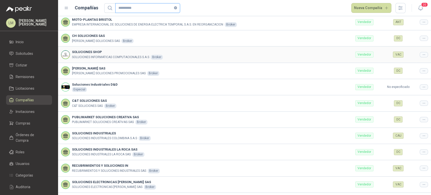
scroll to position [49, 0]
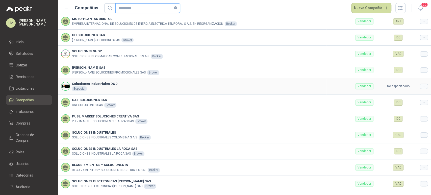
type input "**********"
click at [422, 85] on div at bounding box center [424, 86] width 8 height 5
click at [395, 90] on ul "Editar compañía" at bounding box center [407, 94] width 34 height 10
click at [396, 91] on li "Editar compañía" at bounding box center [407, 94] width 32 height 8
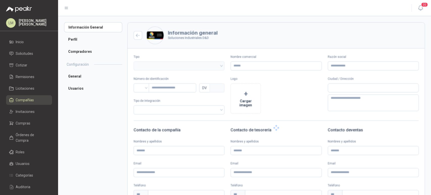
type input "**********"
type input "*********"
type input "*"
type input "******"
type input "**********"
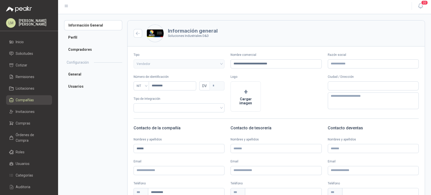
scroll to position [2, 0]
click at [30, 52] on span "Solicitudes" at bounding box center [24, 54] width 17 height 6
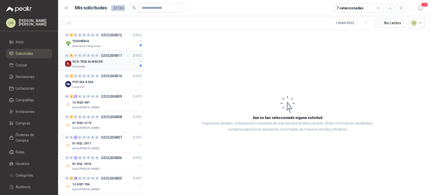
click at [105, 62] on div "SCA-7556 ALMACEN" at bounding box center [104, 62] width 65 height 6
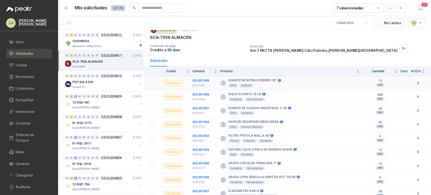
scroll to position [24, 0]
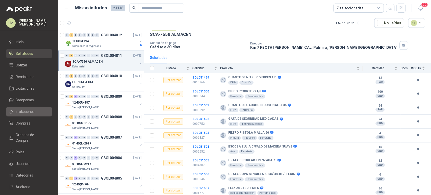
click at [23, 113] on span "Invitaciones" at bounding box center [25, 112] width 19 height 6
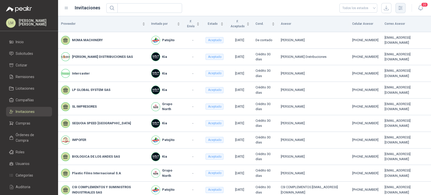
click at [401, 9] on icon "button" at bounding box center [401, 8] width 6 height 6
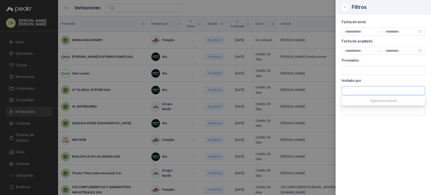
click at [354, 88] on input "text" at bounding box center [383, 90] width 83 height 9
type input "*******"
click at [354, 101] on p "Estrumetal" at bounding box center [373, 101] width 39 height 3
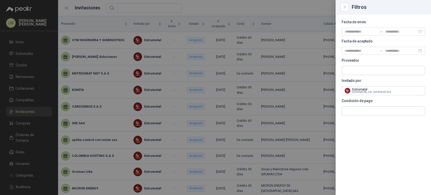
click at [194, 13] on div at bounding box center [215, 97] width 431 height 195
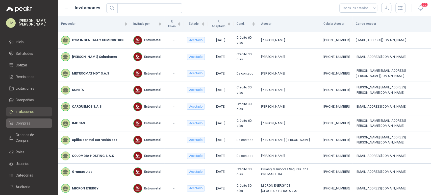
click at [25, 126] on span "Compras" at bounding box center [23, 123] width 15 height 6
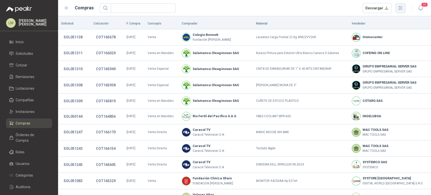
click at [401, 6] on icon "button" at bounding box center [401, 8] width 4 height 4
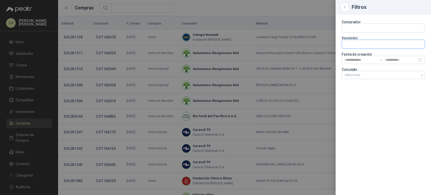
click at [348, 32] on input "text" at bounding box center [383, 28] width 83 height 9
type input "******"
click at [360, 57] on span "NIT : 901416926" at bounding box center [363, 58] width 18 height 3
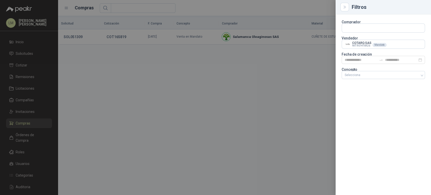
click at [260, 8] on div at bounding box center [215, 97] width 431 height 195
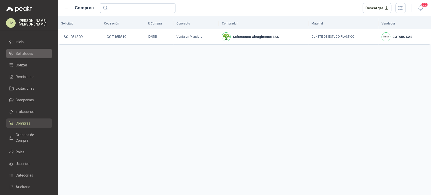
click at [26, 54] on span "Solicitudes" at bounding box center [24, 54] width 17 height 6
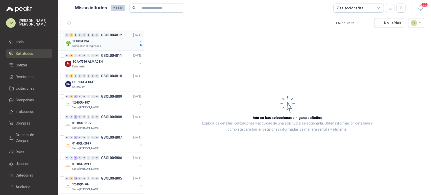
click at [139, 40] on button "button" at bounding box center [141, 41] width 4 height 4
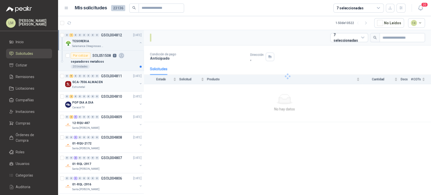
click at [90, 72] on div "0 9 0 0 0 0 0 0 GSOL004811 11/08/25 SCA-7556 ALMACEN Estrumetal" at bounding box center [101, 81] width 86 height 20
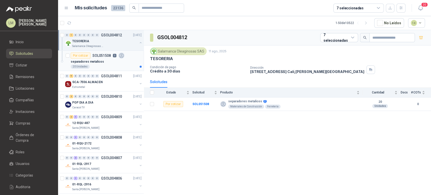
click at [99, 59] on div "separadores metalicos" at bounding box center [106, 62] width 71 height 6
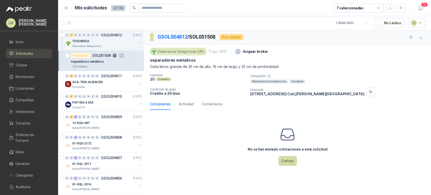
click at [269, 75] on icon "button" at bounding box center [269, 76] width 3 height 3
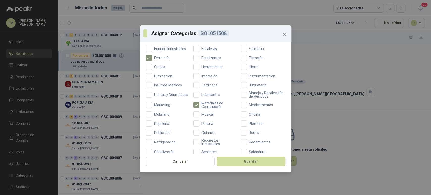
scroll to position [135, 0]
click at [249, 116] on span "Oficina" at bounding box center [254, 114] width 15 height 4
click at [250, 160] on button "Guardar" at bounding box center [251, 162] width 69 height 10
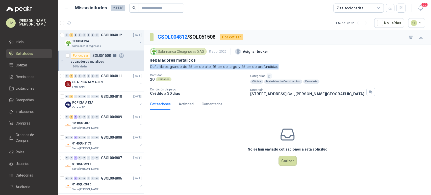
drag, startPoint x: 148, startPoint y: 68, endPoint x: 280, endPoint y: 65, distance: 132.4
click at [280, 65] on div "Salamanca Oleaginosas SAS 11 ago, 2025 Asignar broker separadores metalicos Cuñ…" at bounding box center [287, 71] width 287 height 54
copy p "Cuña libros grande de 25 cm de alto, 16 cm de largo y 25 cm de profundidad"
click at [20, 118] on link "Compras" at bounding box center [29, 123] width 46 height 10
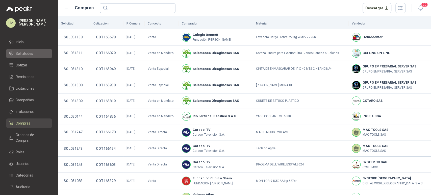
click at [25, 53] on span "Solicitudes" at bounding box center [24, 54] width 17 height 6
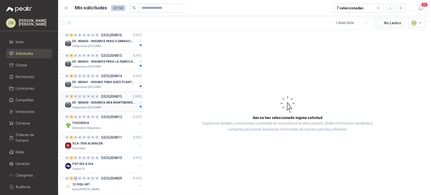
click at [105, 107] on div "Oleaginosas [GEOGRAPHIC_DATA][PERSON_NAME]" at bounding box center [104, 108] width 65 height 4
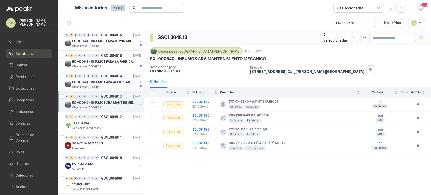
click at [109, 86] on div "Oleaginosas [GEOGRAPHIC_DATA][PERSON_NAME]" at bounding box center [104, 87] width 65 height 4
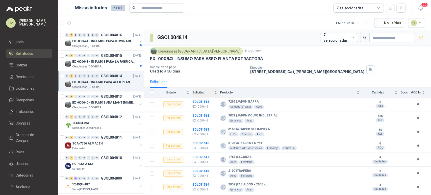
scroll to position [11, 0]
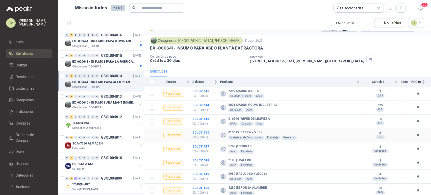
click at [203, 132] on b "SOL051516" at bounding box center [200, 133] width 17 height 4
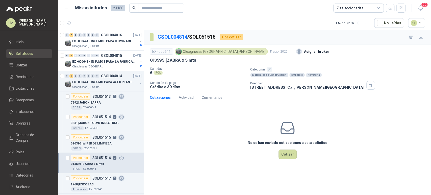
click at [268, 70] on icon "button" at bounding box center [269, 69] width 3 height 3
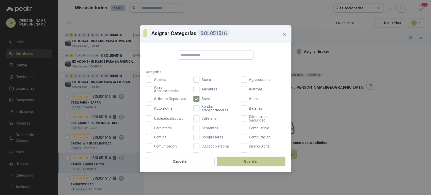
click at [245, 162] on button "Guardar" at bounding box center [251, 162] width 69 height 10
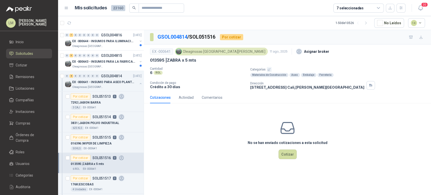
click at [102, 61] on p "EX -000643 - INSUMOS PARA LA FABRICACION DE PLATAF" at bounding box center [103, 61] width 63 height 5
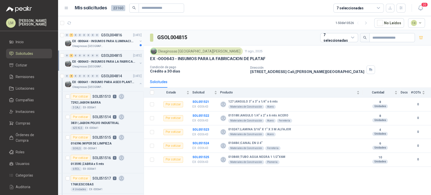
click at [97, 44] on p "Oleaginosas [GEOGRAPHIC_DATA][PERSON_NAME]" at bounding box center [88, 46] width 32 height 4
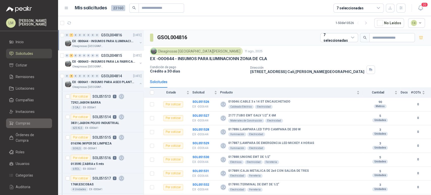
click at [21, 119] on link "Compras" at bounding box center [29, 123] width 46 height 10
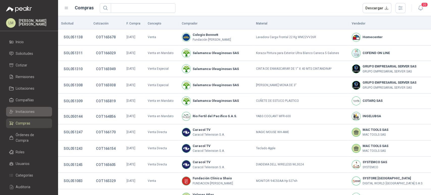
click at [16, 113] on span "Invitaciones" at bounding box center [25, 112] width 19 height 6
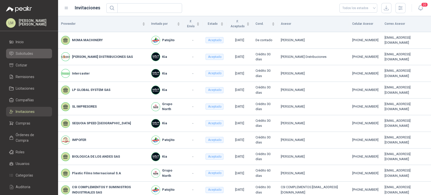
click at [25, 55] on span "Solicitudes" at bounding box center [24, 54] width 17 height 6
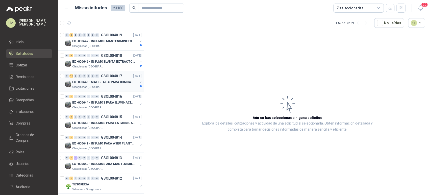
click at [106, 83] on p "EX -000645 - MATERIALES PARA BOMBAS STANDBY PLANTA" at bounding box center [103, 82] width 63 height 5
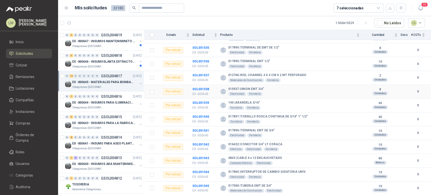
scroll to position [93, 0]
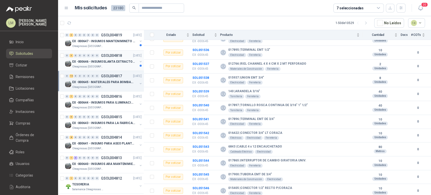
click at [103, 63] on p "EX -000646 - INSUMOSLANTA EXTRACTORA" at bounding box center [103, 61] width 63 height 5
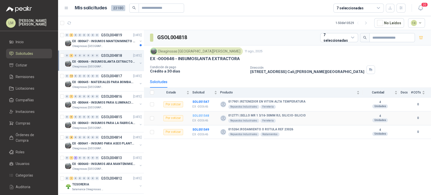
click at [201, 116] on b "SOL051548" at bounding box center [200, 116] width 17 height 4
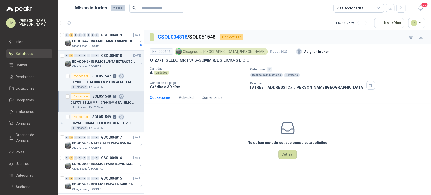
click at [268, 70] on icon "button" at bounding box center [269, 69] width 3 height 3
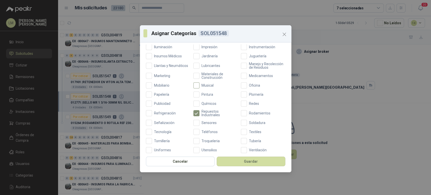
scroll to position [167, 0]
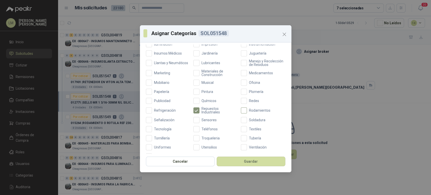
click at [247, 112] on span "Rodamientos" at bounding box center [260, 111] width 26 height 4
click at [234, 157] on button "Guardar" at bounding box center [251, 162] width 69 height 10
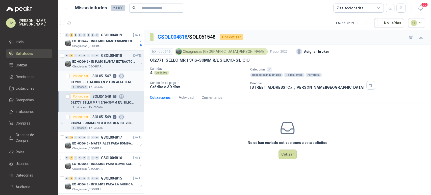
click at [108, 84] on p "017901 | RETENEDOR EN VITON ALTA TEMPERATURA" at bounding box center [102, 82] width 63 height 5
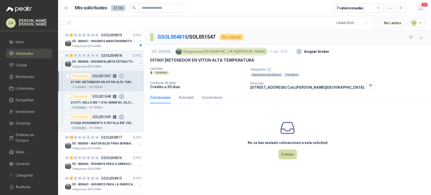
click at [268, 68] on icon "button" at bounding box center [269, 69] width 3 height 3
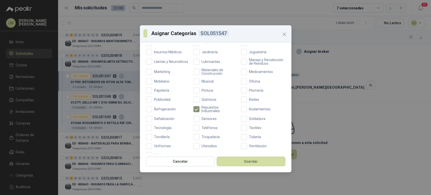
scroll to position [168, 0]
click at [242, 161] on button "Guardar" at bounding box center [251, 162] width 69 height 10
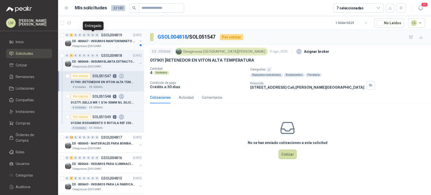
click at [92, 34] on div "0" at bounding box center [93, 35] width 4 height 4
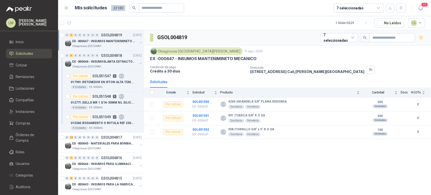
click at [114, 42] on p "EX -000647 - INSUMOS MANTENIMINETO MECANICO" at bounding box center [103, 41] width 63 height 5
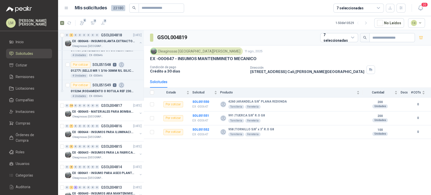
scroll to position [103, 0]
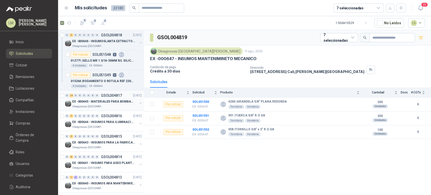
click at [139, 103] on button "button" at bounding box center [141, 103] width 4 height 4
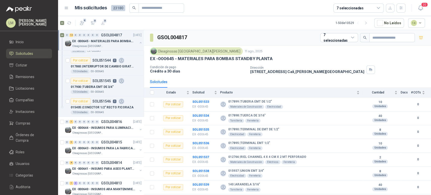
scroll to position [384, 0]
click at [139, 128] on button "button" at bounding box center [141, 129] width 4 height 4
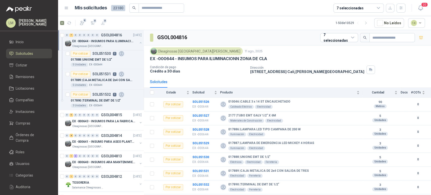
scroll to position [556, 0]
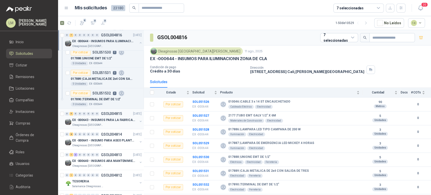
click at [139, 119] on button "button" at bounding box center [141, 121] width 4 height 4
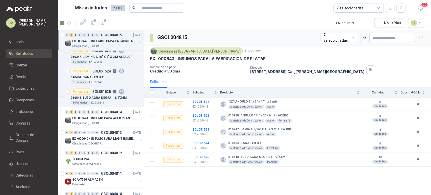
scroll to position [683, 0]
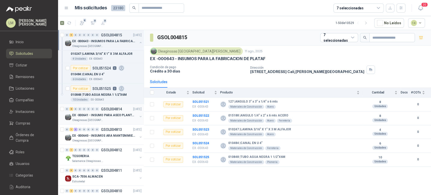
click at [139, 115] on button "button" at bounding box center [141, 117] width 4 height 4
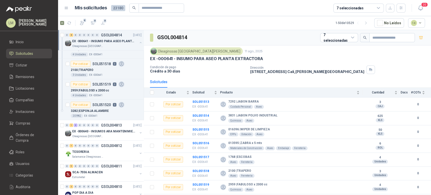
scroll to position [852, 0]
click at [139, 131] on button "button" at bounding box center [141, 132] width 4 height 4
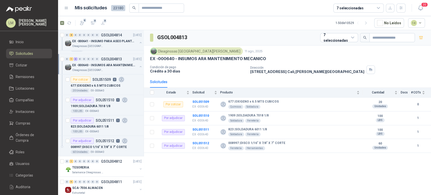
scroll to position [917, 0]
click at [82, 22] on icon "button" at bounding box center [82, 22] width 5 height 5
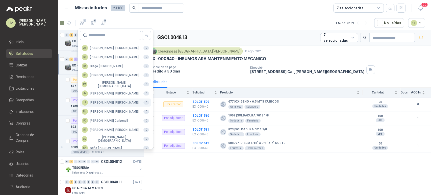
scroll to position [123, 0]
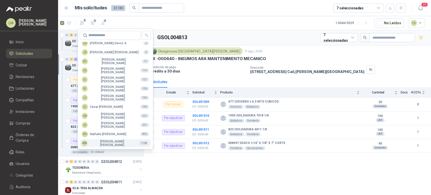
click at [99, 142] on div "MM Mauricio Martinez" at bounding box center [108, 143] width 53 height 7
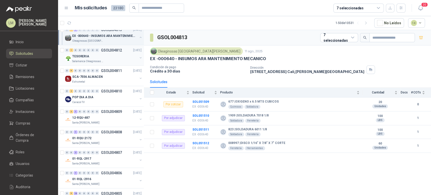
scroll to position [1070, 0]
click at [92, 141] on p "Santa [PERSON_NAME]" at bounding box center [85, 143] width 27 height 4
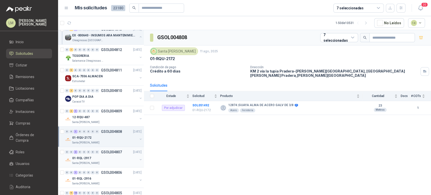
click at [98, 155] on div "01-RQL-2917" at bounding box center [104, 158] width 65 height 6
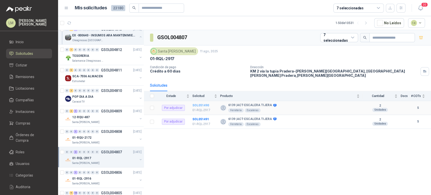
click at [194, 104] on b "SOL051490" at bounding box center [200, 106] width 17 height 4
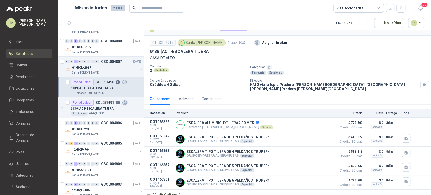
scroll to position [1161, 0]
click at [103, 107] on p "6139 | ACT-ESCALERA TIJERA" at bounding box center [92, 108] width 43 height 5
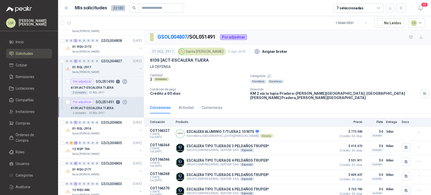
scroll to position [1191, 0]
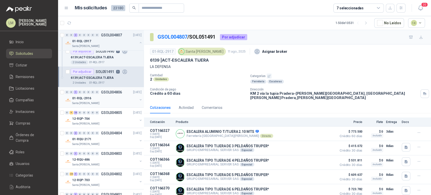
click at [102, 99] on div "01-RQL-2916" at bounding box center [104, 98] width 65 height 6
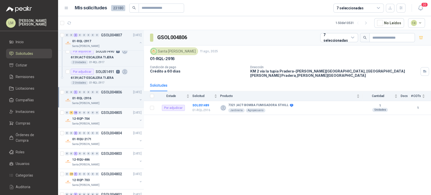
click at [101, 117] on div "12-RQP-704" at bounding box center [104, 119] width 65 height 6
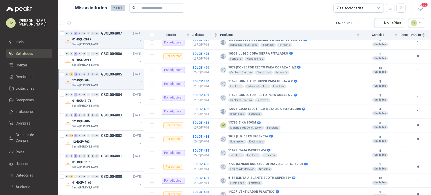
scroll to position [1234, 0]
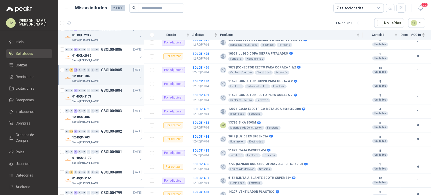
click at [100, 90] on div "0 0 2 0 0 0 0 0 GSOL004804 11/08/25" at bounding box center [104, 90] width 78 height 6
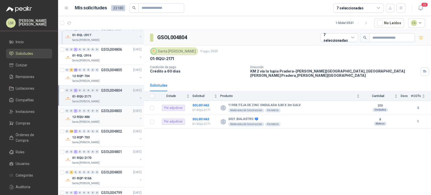
click at [99, 114] on div "12-RQU-486" at bounding box center [104, 117] width 65 height 6
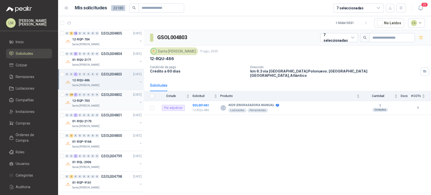
scroll to position [1271, 0]
click at [105, 100] on div "12-RQP-703" at bounding box center [104, 100] width 65 height 6
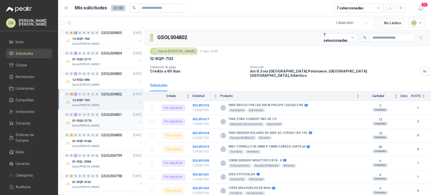
click at [100, 118] on div "01-RQU-2170" at bounding box center [104, 121] width 65 height 6
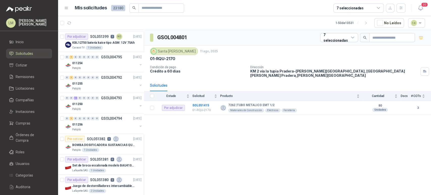
scroll to position [1513, 0]
click at [99, 33] on div "Por adjudicar SOL051399 3 NO" at bounding box center [93, 36] width 57 height 6
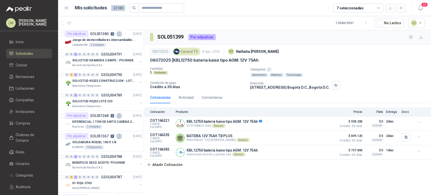
scroll to position [1659, 0]
click at [103, 58] on p "SOLICITUD GRAMERA CAMPO - PICHINDE" at bounding box center [102, 60] width 61 height 5
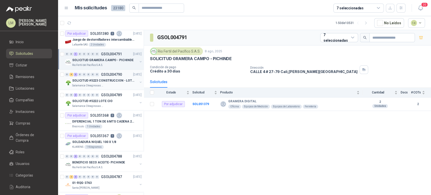
click at [99, 78] on div "SOLICITUD #5223 CONSTRUCCION - LOTE CIO" at bounding box center [104, 81] width 65 height 6
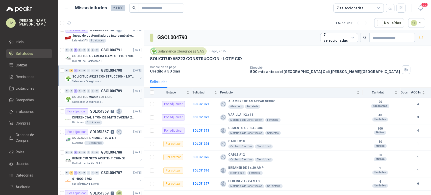
scroll to position [1663, 0]
click at [198, 156] on b "SOL051375" at bounding box center [200, 157] width 17 height 4
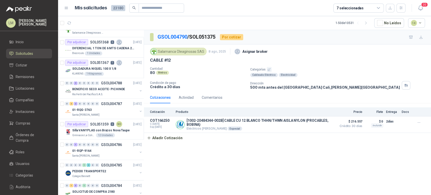
scroll to position [1899, 0]
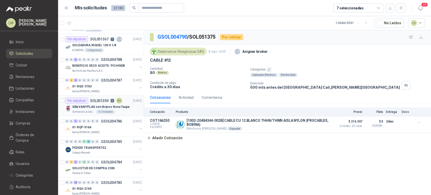
click at [93, 104] on p "Silla VANYPLAS con Brazos Nova Taupe" at bounding box center [101, 106] width 58 height 5
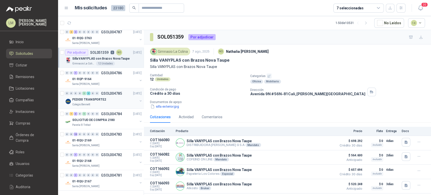
scroll to position [1949, 0]
click at [91, 142] on p "Santa [PERSON_NAME]" at bounding box center [85, 144] width 27 height 4
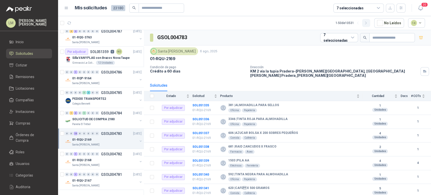
click at [365, 22] on button "button" at bounding box center [366, 23] width 8 height 8
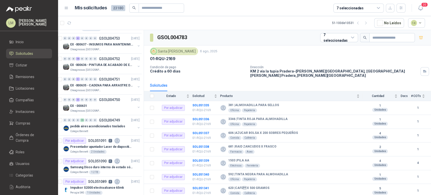
scroll to position [744, 2]
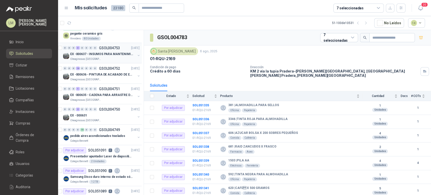
click at [107, 61] on div "0 0 0 3 0 0 0 0 GSOL004753 05/08/25 EX -000637 - INSUMOS PARA MANTENIMINENTO ME…" at bounding box center [99, 53] width 86 height 20
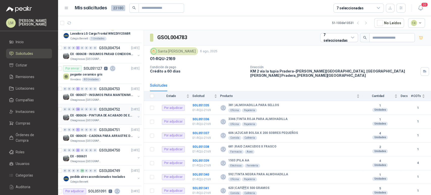
scroll to position [676, 2]
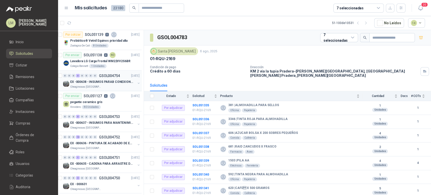
click at [137, 82] on button "button" at bounding box center [139, 83] width 4 height 4
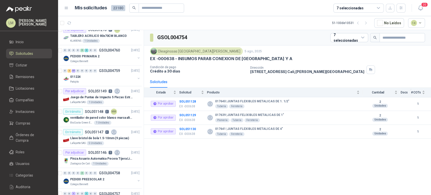
scroll to position [482, 2]
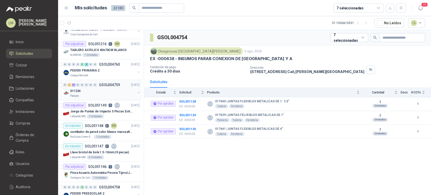
click at [98, 92] on div "011224" at bounding box center [102, 91] width 65 height 6
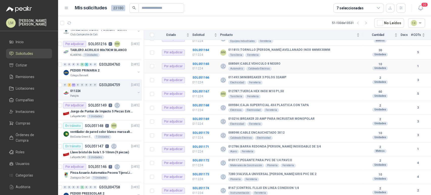
scroll to position [254, 0]
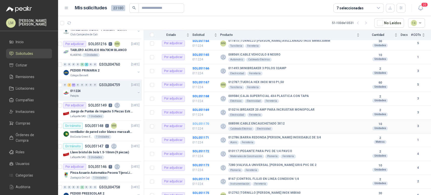
click at [201, 123] on b "SOL051170" at bounding box center [200, 124] width 17 height 4
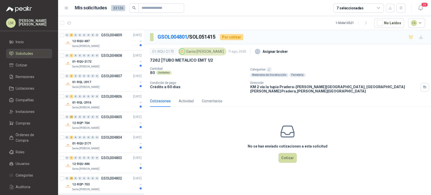
click at [268, 70] on icon "button" at bounding box center [269, 69] width 3 height 3
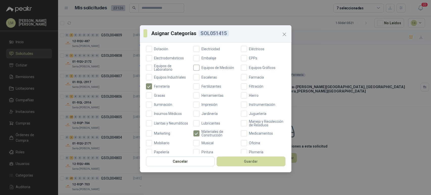
scroll to position [89, 0]
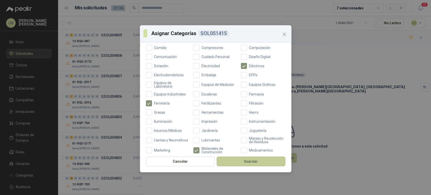
click at [244, 164] on button "Guardar" at bounding box center [251, 162] width 69 height 10
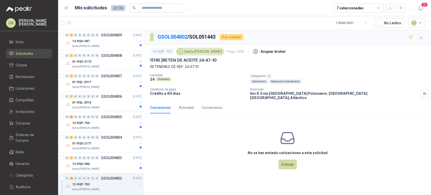
click at [269, 75] on icon "button" at bounding box center [269, 76] width 3 height 3
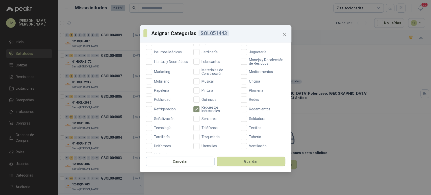
scroll to position [180, 0]
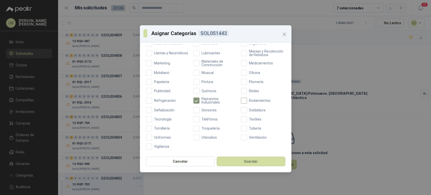
click at [247, 100] on span "Rodamientos" at bounding box center [260, 101] width 26 height 4
click at [249, 161] on button "Guardar" at bounding box center [251, 162] width 69 height 10
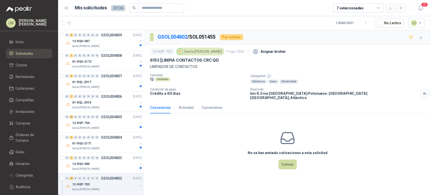
click at [270, 77] on button "button" at bounding box center [269, 76] width 5 height 5
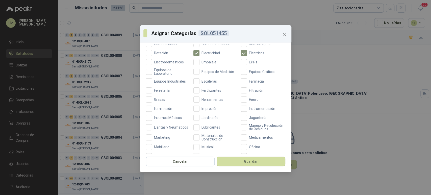
scroll to position [102, 0]
click at [156, 90] on span "Ferretería" at bounding box center [162, 91] width 20 height 4
click at [233, 159] on button "Guardar" at bounding box center [251, 162] width 69 height 10
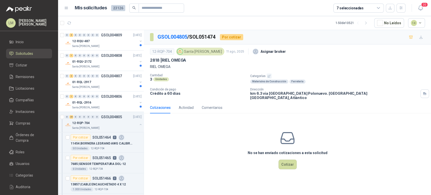
click at [269, 75] on icon "button" at bounding box center [269, 76] width 3 height 3
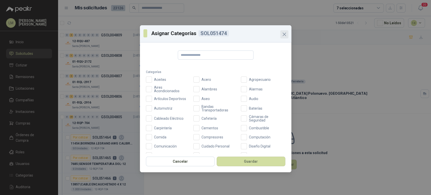
click at [285, 35] on icon "Close" at bounding box center [284, 34] width 6 height 6
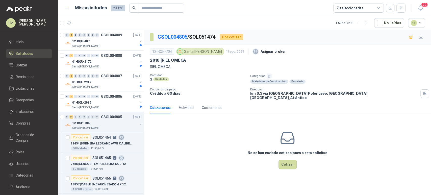
click at [268, 75] on icon "button" at bounding box center [269, 76] width 3 height 3
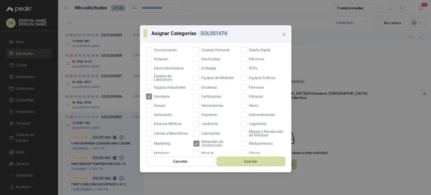
scroll to position [94, 0]
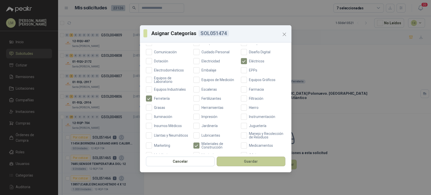
click at [247, 166] on button "Guardar" at bounding box center [251, 162] width 69 height 10
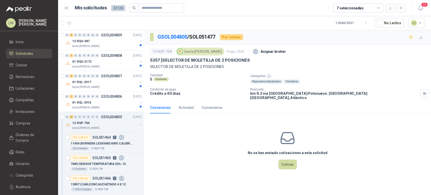
click at [269, 76] on icon "button" at bounding box center [269, 76] width 3 height 3
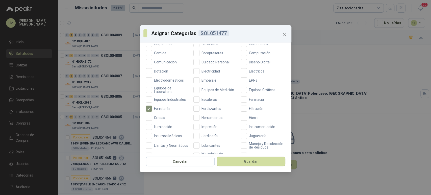
scroll to position [84, 0]
click at [247, 70] on span "Eléctricos" at bounding box center [256, 71] width 19 height 4
click at [243, 161] on button "Guardar" at bounding box center [251, 162] width 69 height 10
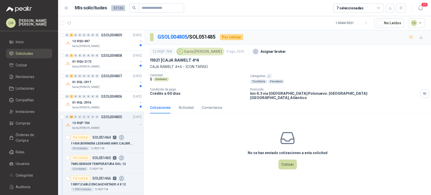
click at [268, 75] on icon "button" at bounding box center [269, 76] width 3 height 3
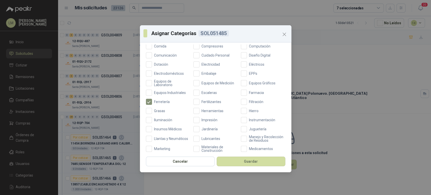
scroll to position [91, 0]
click at [232, 163] on button "Guardar" at bounding box center [251, 162] width 69 height 10
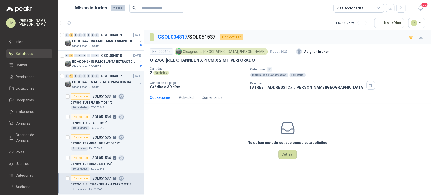
click at [268, 70] on icon "button" at bounding box center [269, 69] width 3 height 3
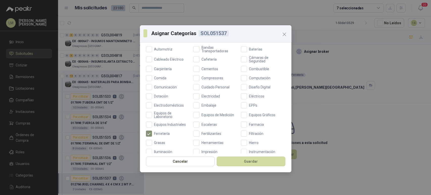
scroll to position [57, 0]
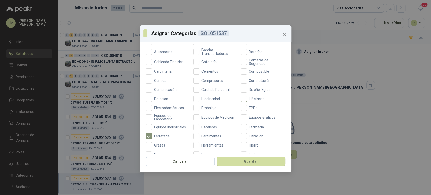
click at [247, 97] on span "Eléctricos" at bounding box center [256, 99] width 19 height 4
click at [245, 162] on button "Guardar" at bounding box center [251, 162] width 69 height 10
